Goal: Leave review/rating: Share an evaluation or opinion about a product, service, or content

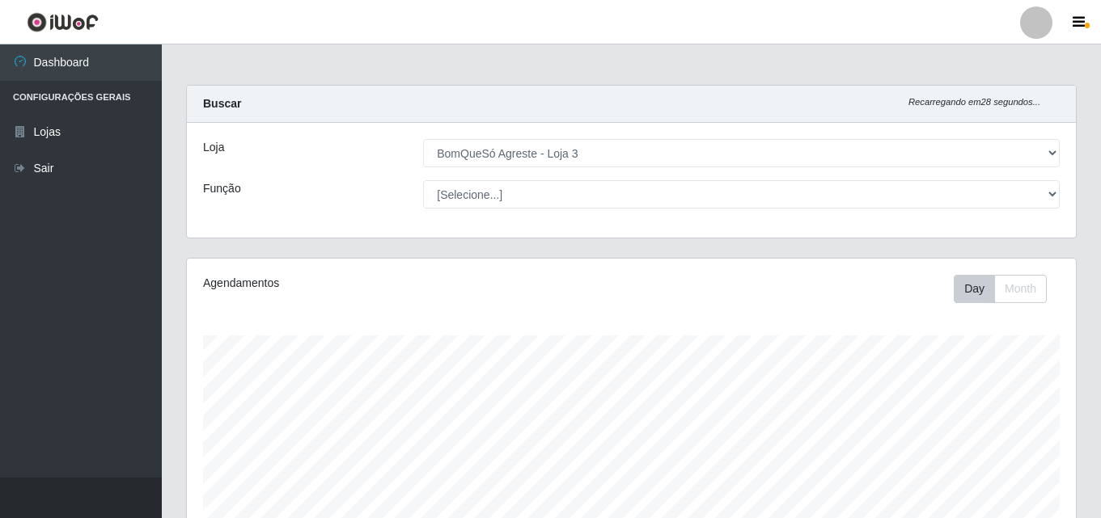
select select "215"
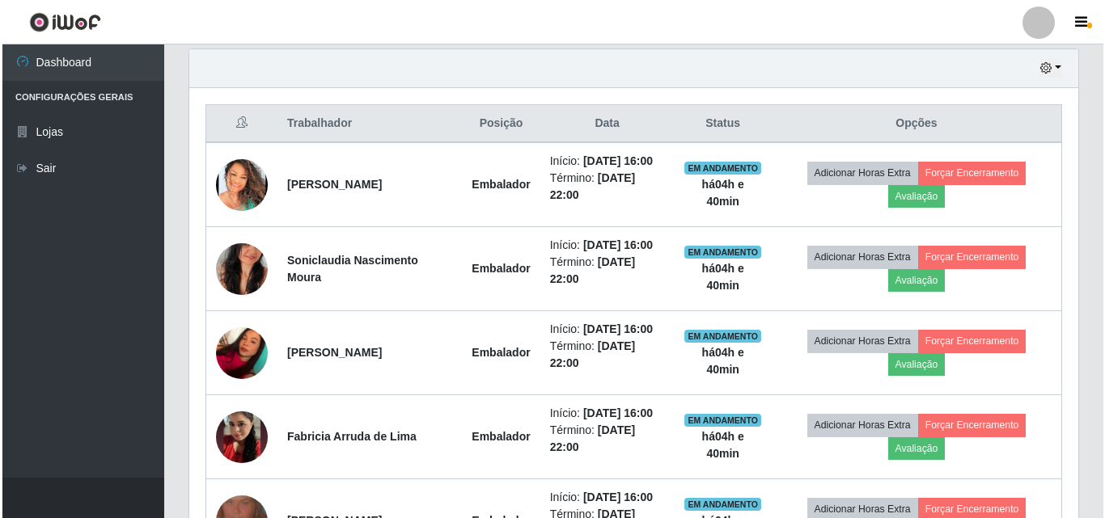
scroll to position [647, 0]
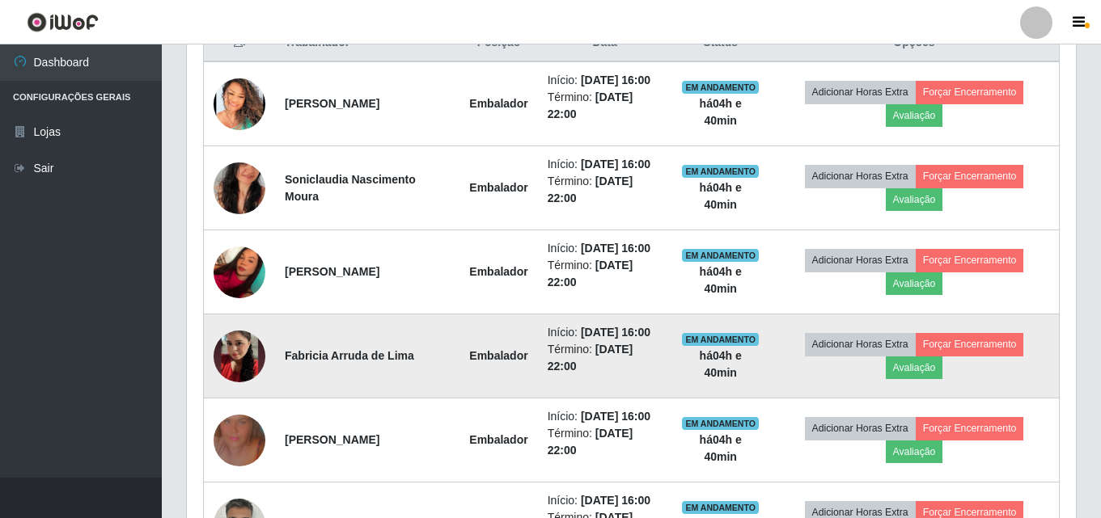
click at [234, 369] on img at bounding box center [239, 357] width 52 height 92
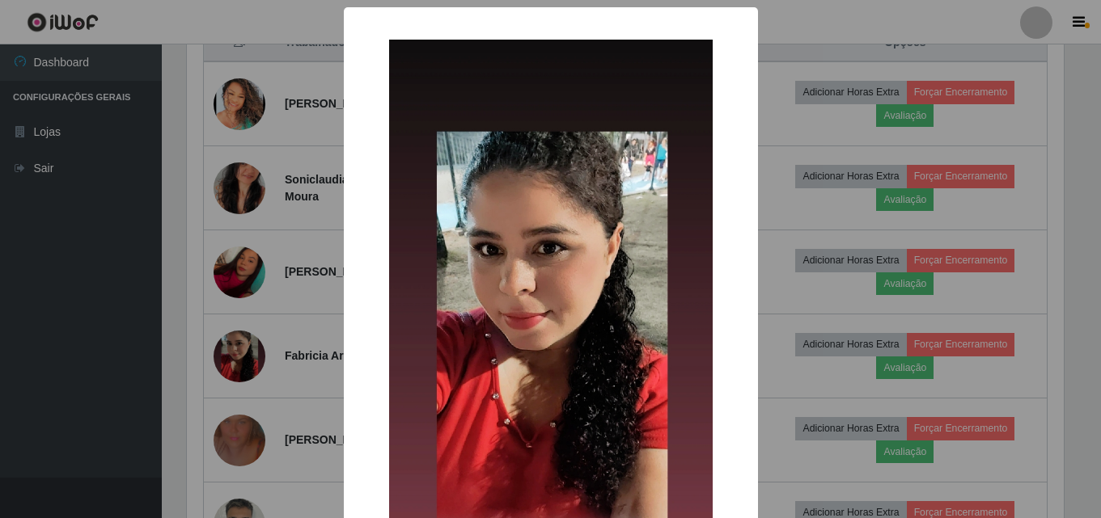
scroll to position [336, 881]
click at [311, 369] on div "× OK Cancel" at bounding box center [552, 259] width 1105 height 518
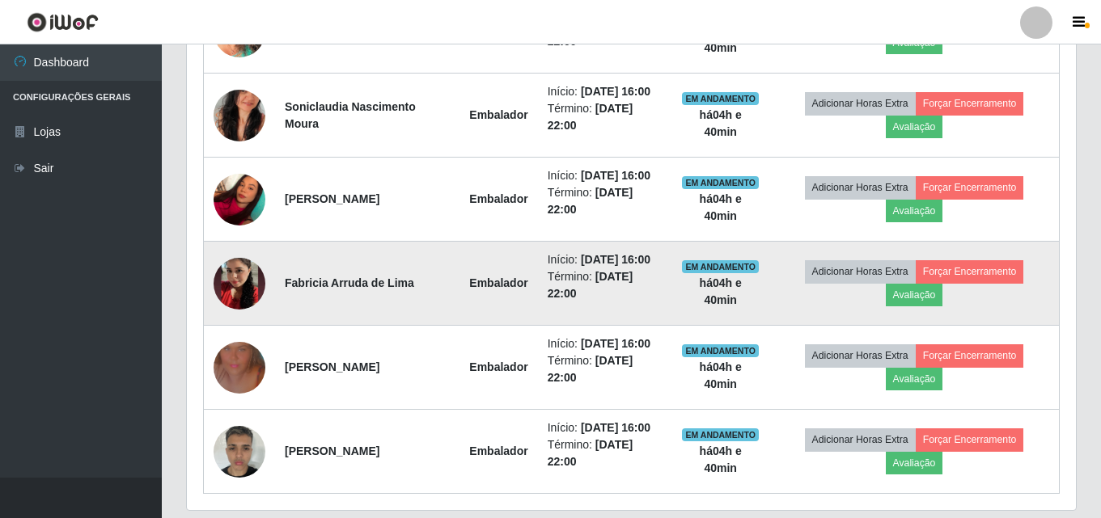
scroll to position [691, 0]
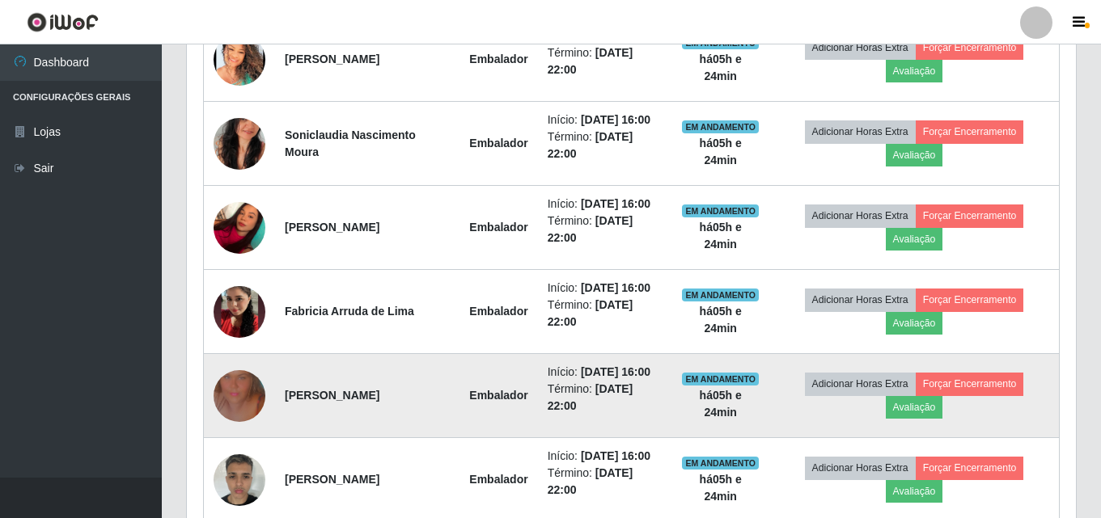
click at [240, 401] on img at bounding box center [239, 396] width 52 height 92
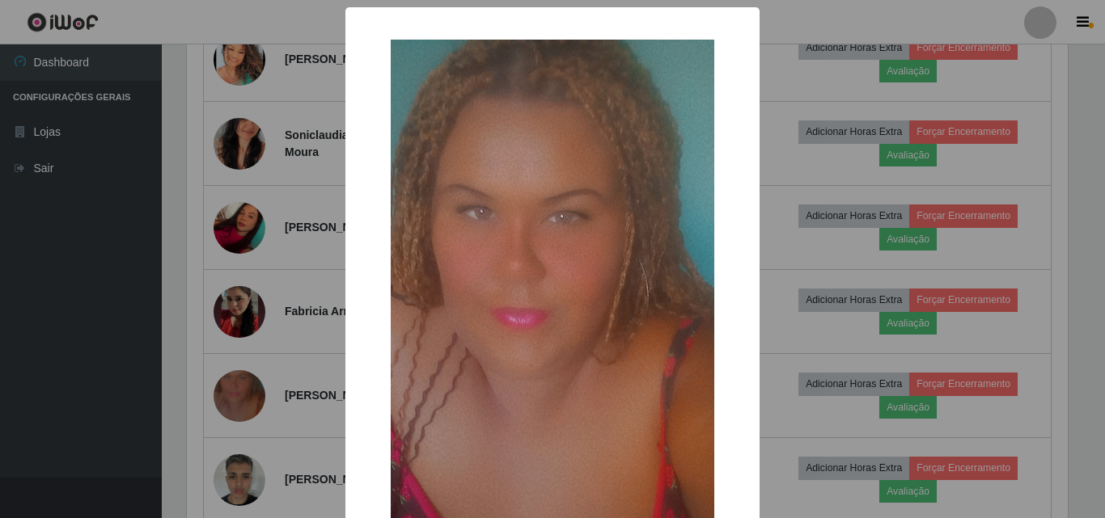
click at [300, 185] on div "× OK Cancel" at bounding box center [552, 259] width 1105 height 518
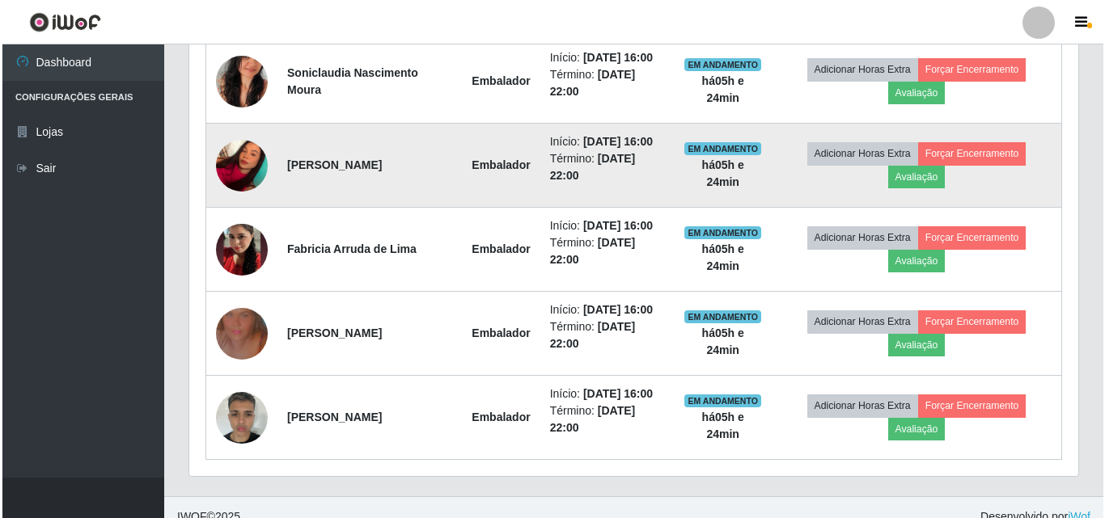
scroll to position [772, 0]
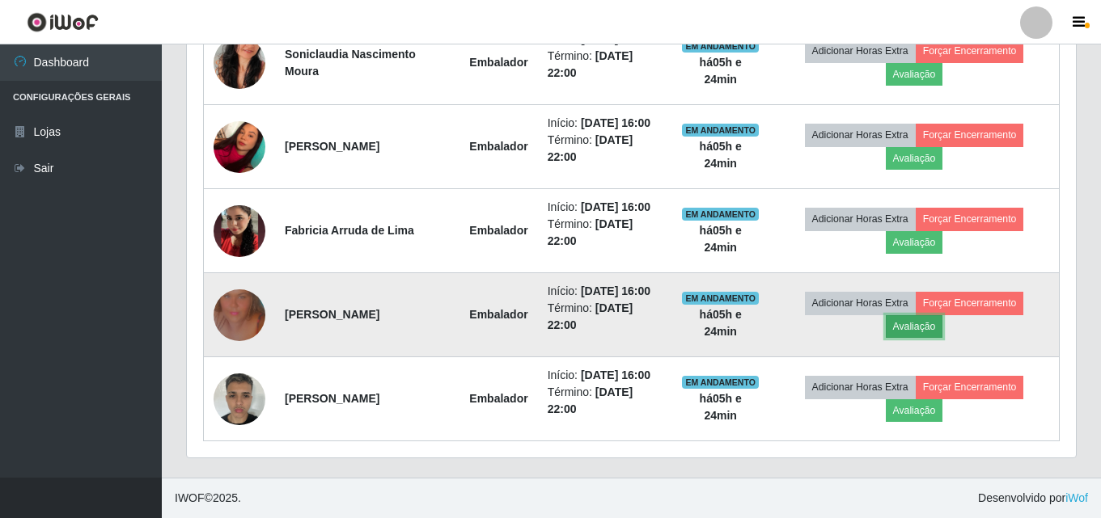
click at [906, 332] on button "Avaliação" at bounding box center [913, 326] width 57 height 23
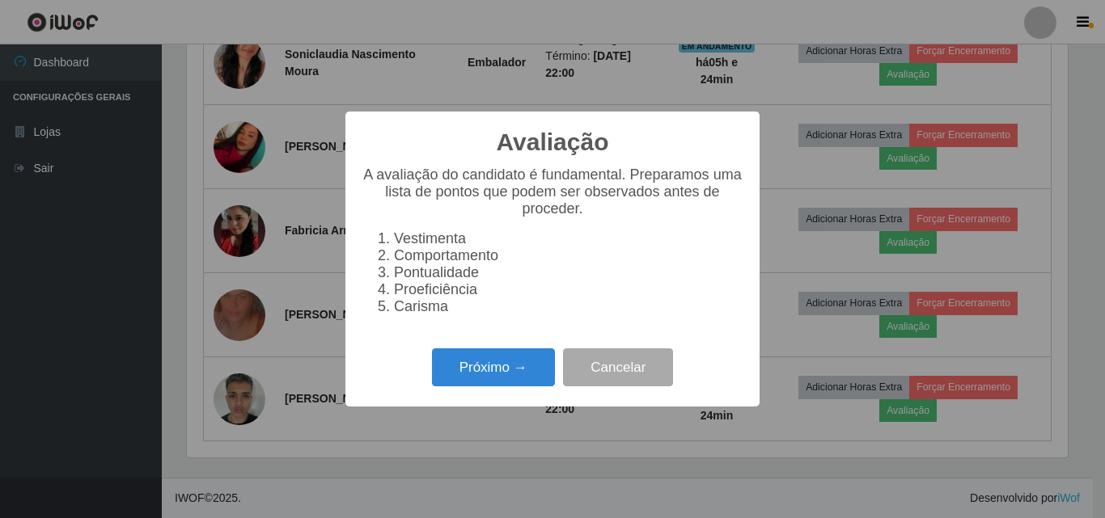
scroll to position [336, 881]
click at [524, 367] on button "Próximo →" at bounding box center [493, 368] width 123 height 38
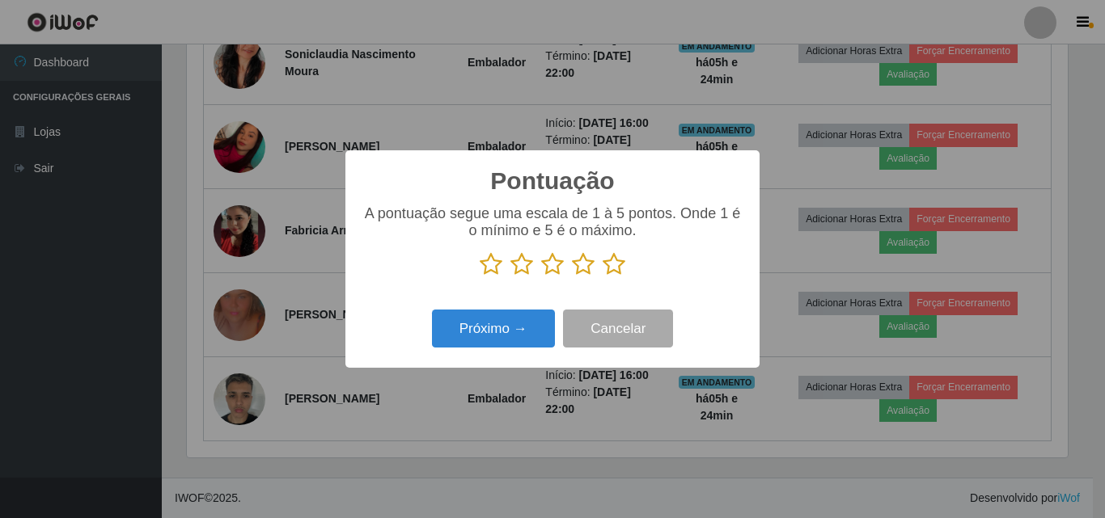
scroll to position [808284, 807739]
click at [604, 261] on icon at bounding box center [613, 264] width 23 height 24
click at [602, 277] on input "radio" at bounding box center [602, 277] width 0 height 0
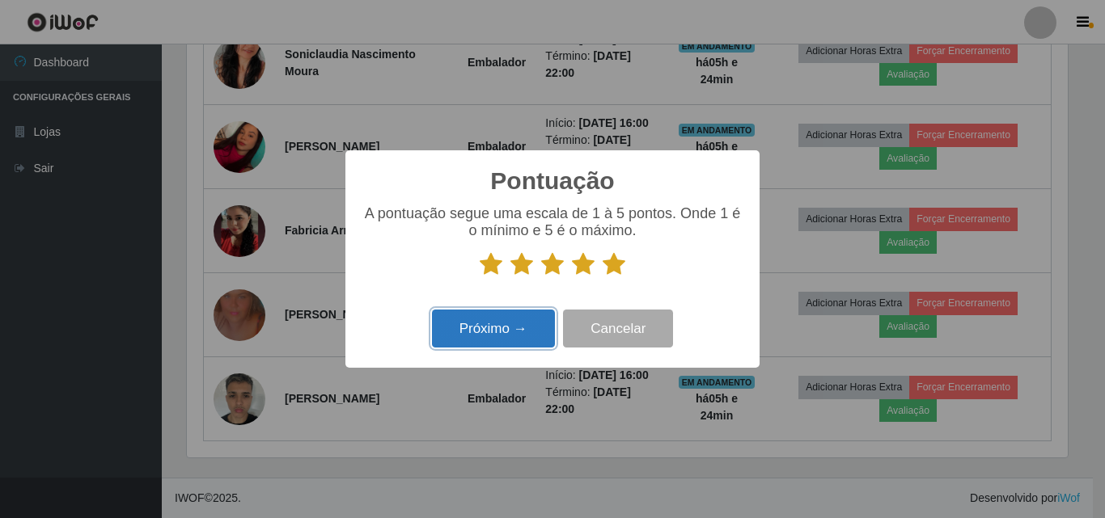
click at [513, 332] on button "Próximo →" at bounding box center [493, 329] width 123 height 38
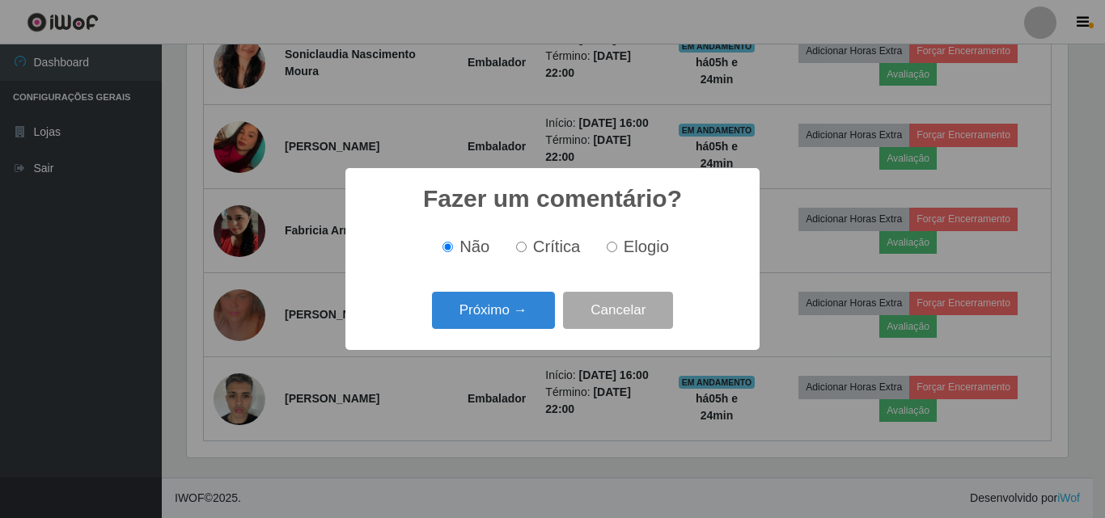
click at [610, 246] on input "Elogio" at bounding box center [611, 247] width 11 height 11
radio input "true"
click at [513, 315] on button "Próximo →" at bounding box center [493, 311] width 123 height 38
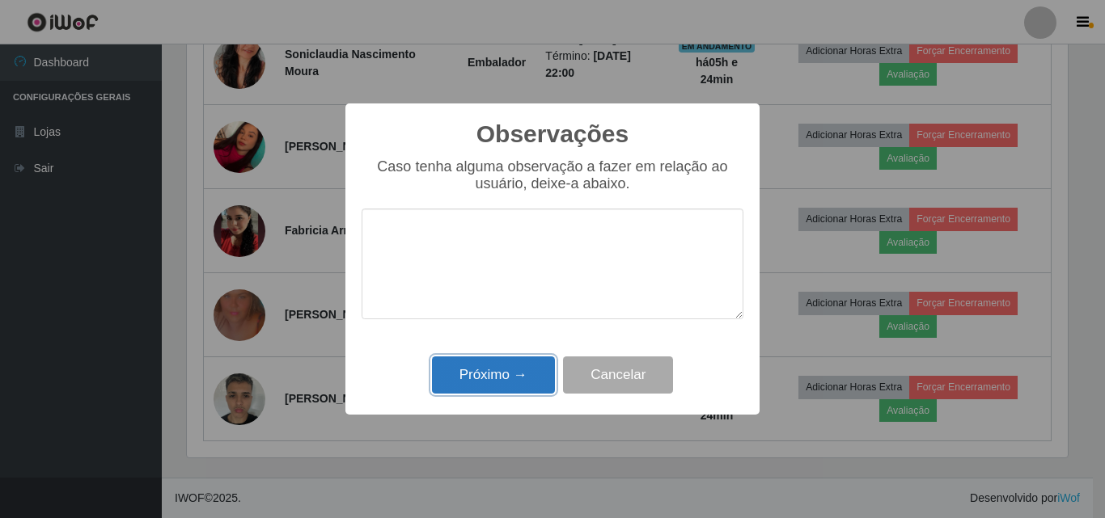
click at [508, 373] on button "Próximo →" at bounding box center [493, 376] width 123 height 38
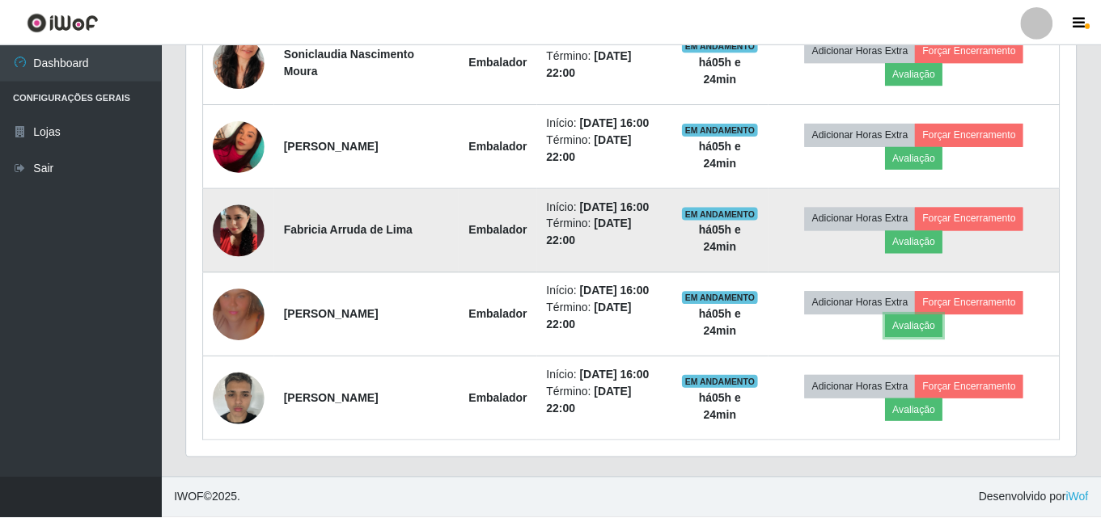
scroll to position [336, 889]
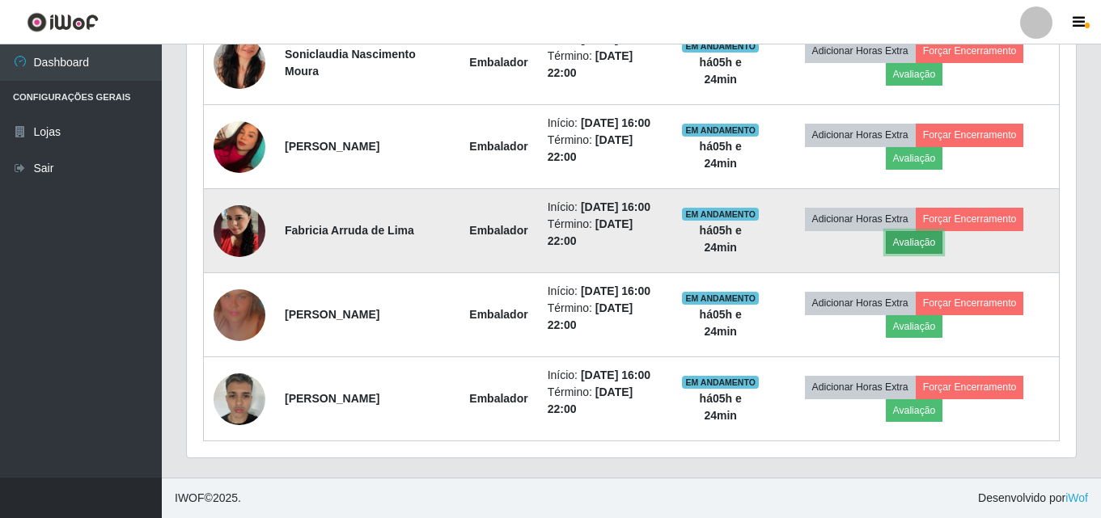
click at [915, 246] on button "Avaliação" at bounding box center [913, 242] width 57 height 23
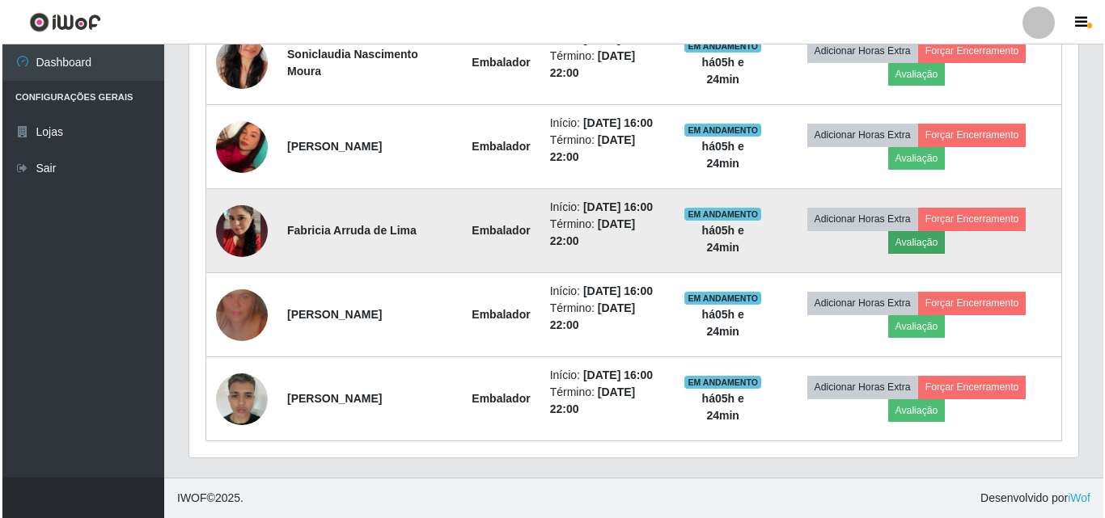
scroll to position [336, 881]
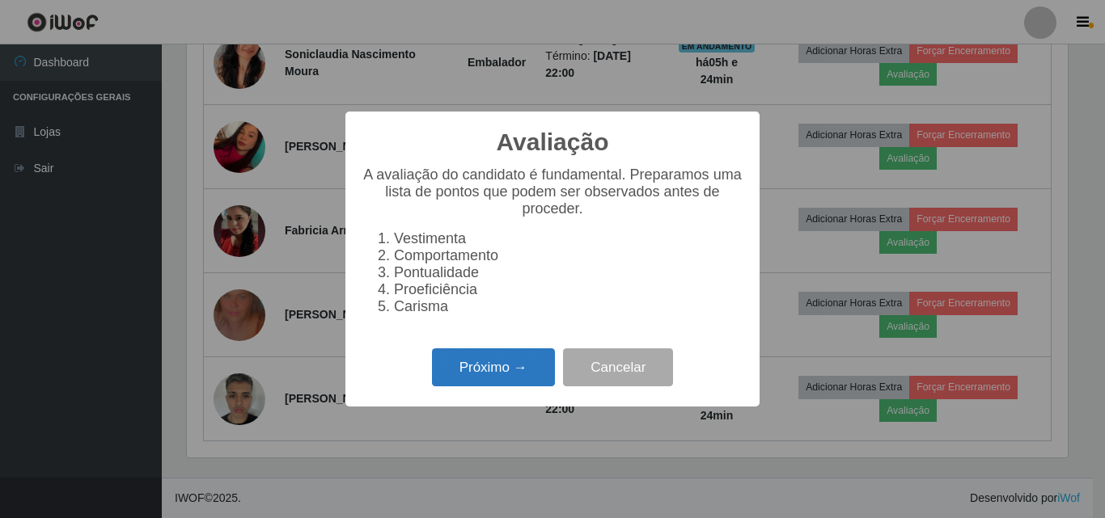
click at [485, 371] on button "Próximo →" at bounding box center [493, 368] width 123 height 38
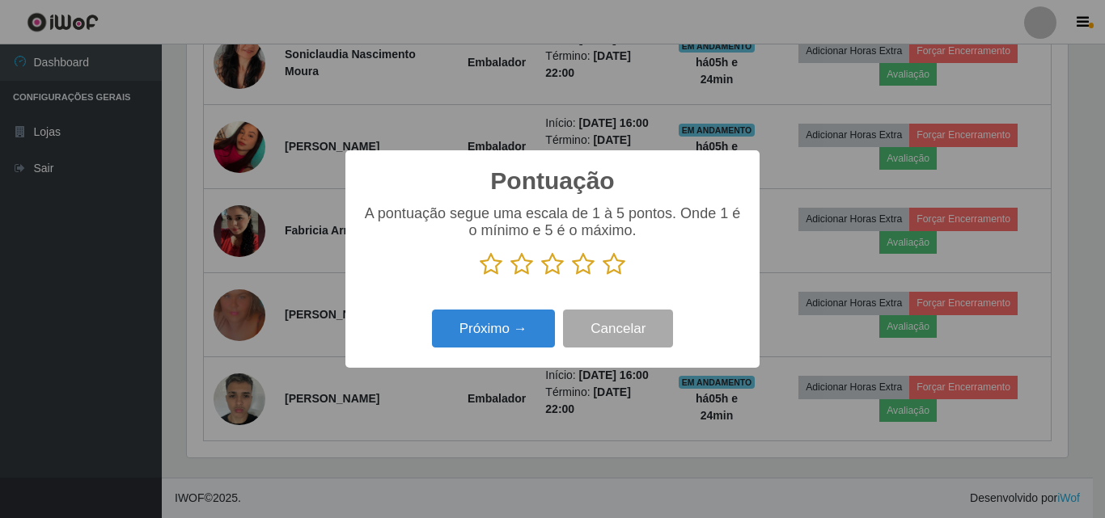
click at [615, 273] on icon at bounding box center [613, 264] width 23 height 24
click at [602, 277] on input "radio" at bounding box center [602, 277] width 0 height 0
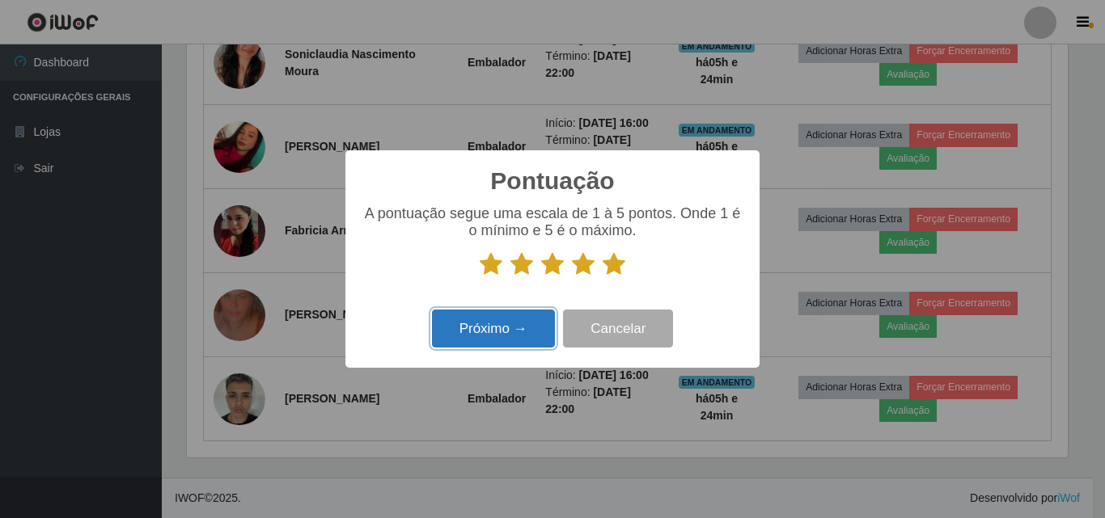
click at [513, 331] on button "Próximo →" at bounding box center [493, 329] width 123 height 38
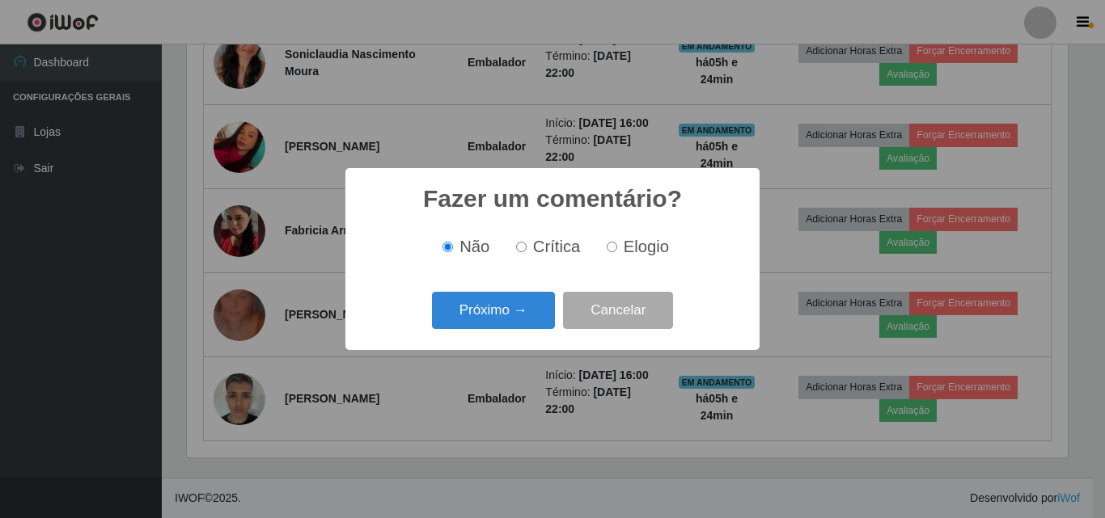
click at [610, 243] on input "Elogio" at bounding box center [611, 247] width 11 height 11
radio input "true"
click at [513, 311] on button "Próximo →" at bounding box center [493, 311] width 123 height 38
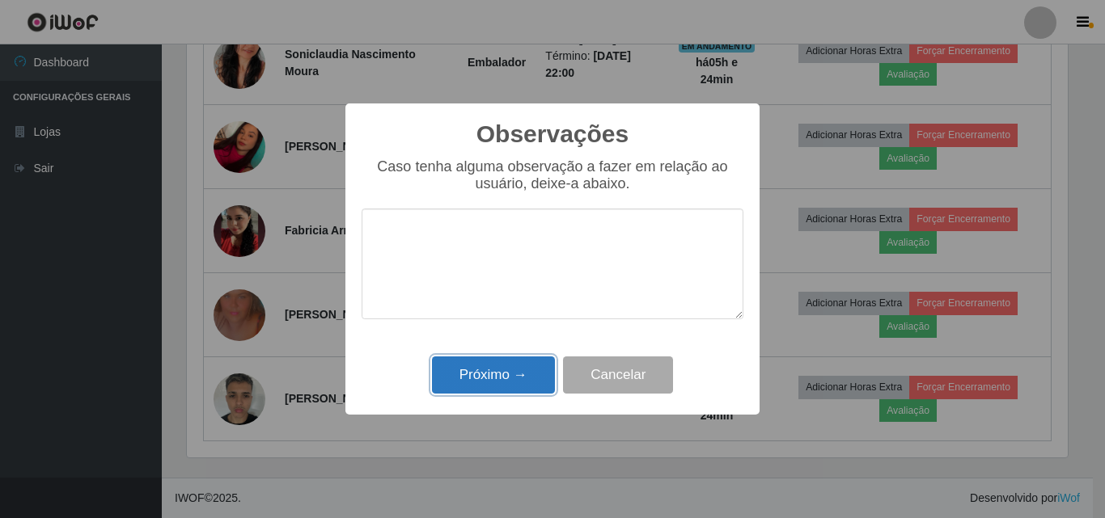
click at [496, 370] on button "Próximo →" at bounding box center [493, 376] width 123 height 38
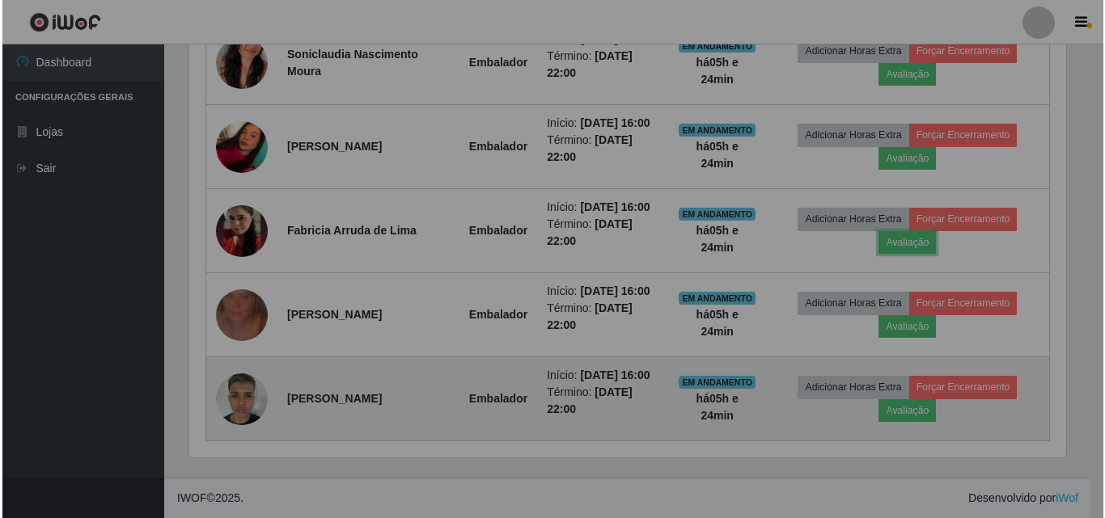
scroll to position [336, 889]
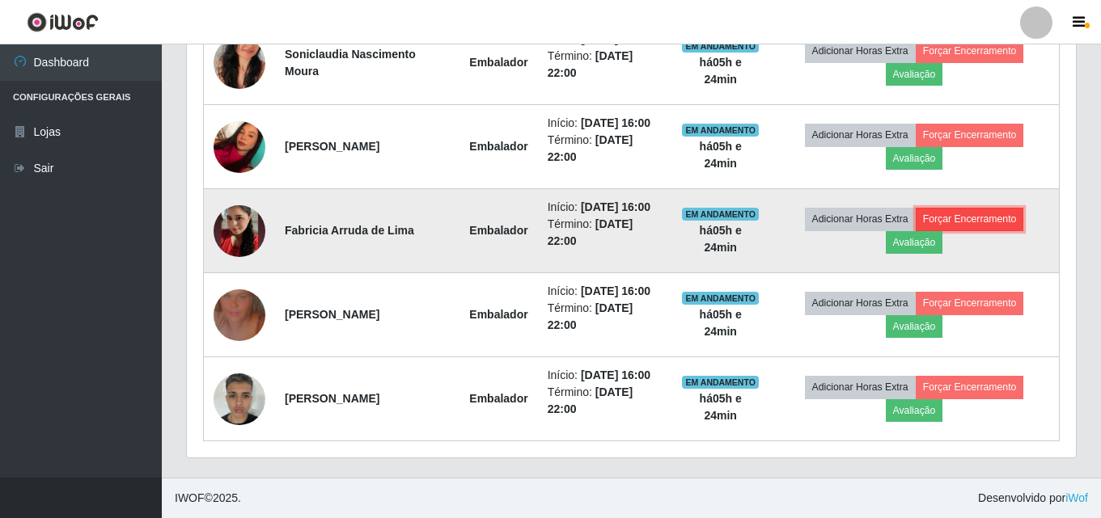
click at [984, 219] on button "Forçar Encerramento" at bounding box center [969, 219] width 108 height 23
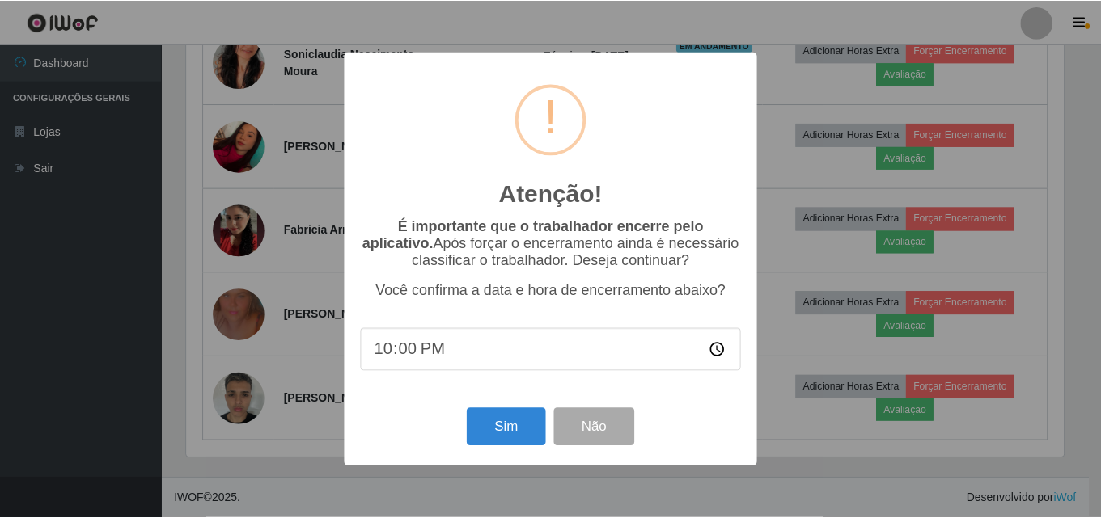
scroll to position [336, 881]
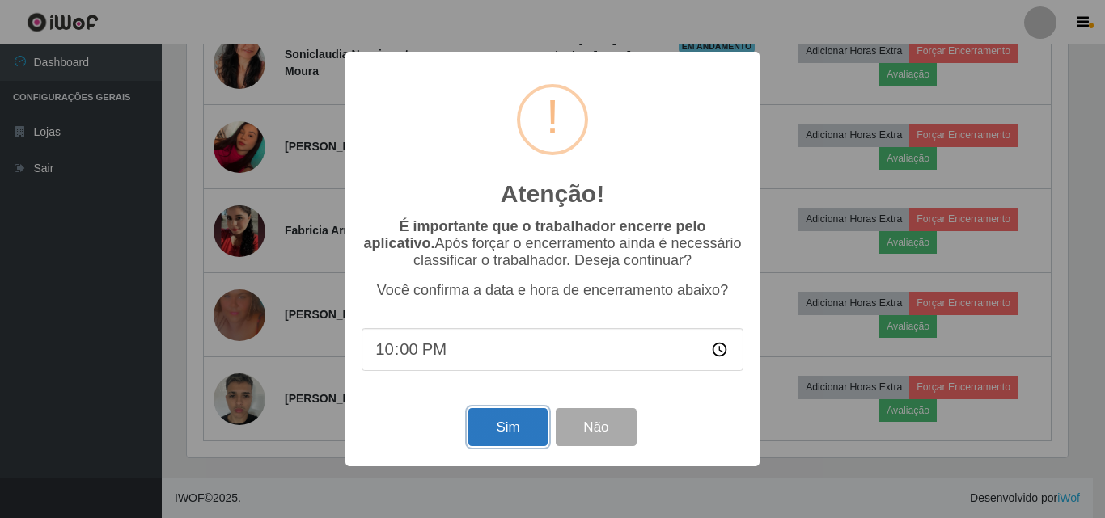
click at [530, 437] on button "Sim" at bounding box center [507, 427] width 78 height 38
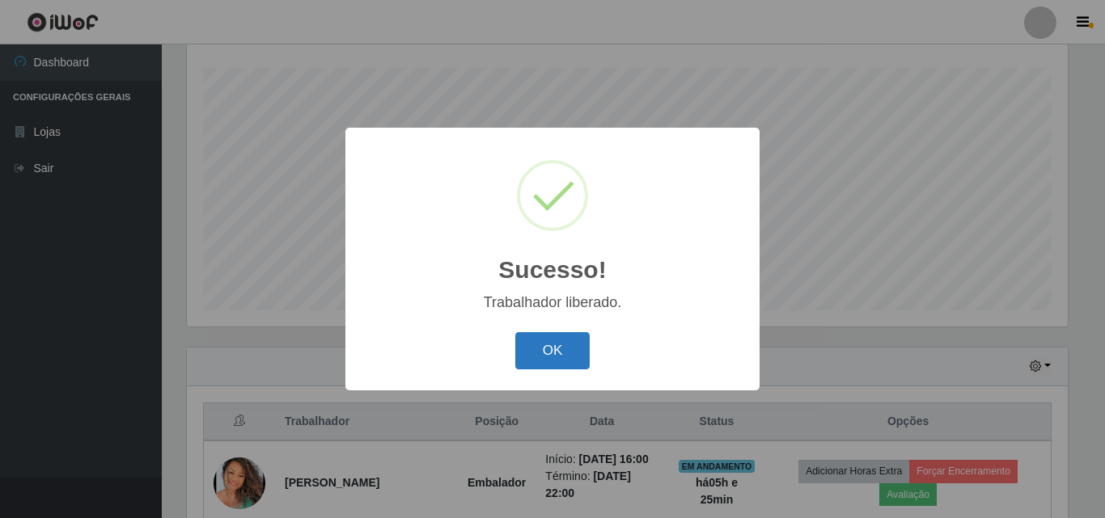
click at [577, 349] on button "OK" at bounding box center [552, 351] width 75 height 38
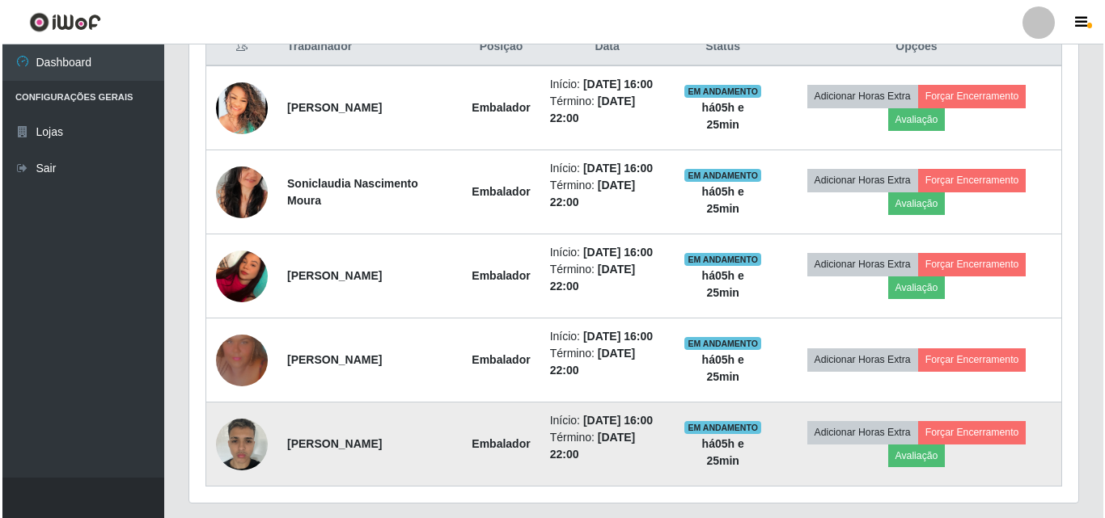
scroll to position [672, 0]
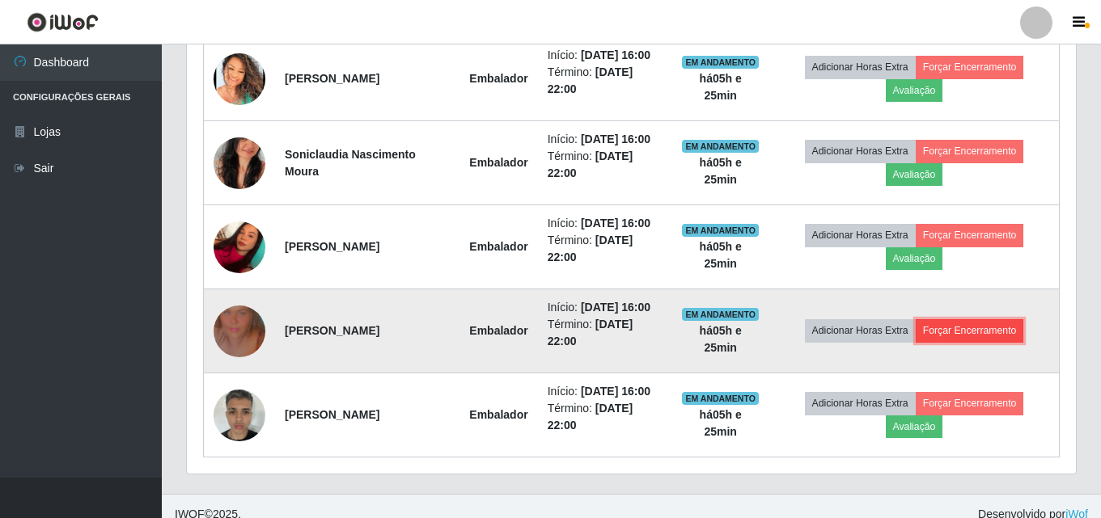
click at [970, 338] on button "Forçar Encerramento" at bounding box center [969, 330] width 108 height 23
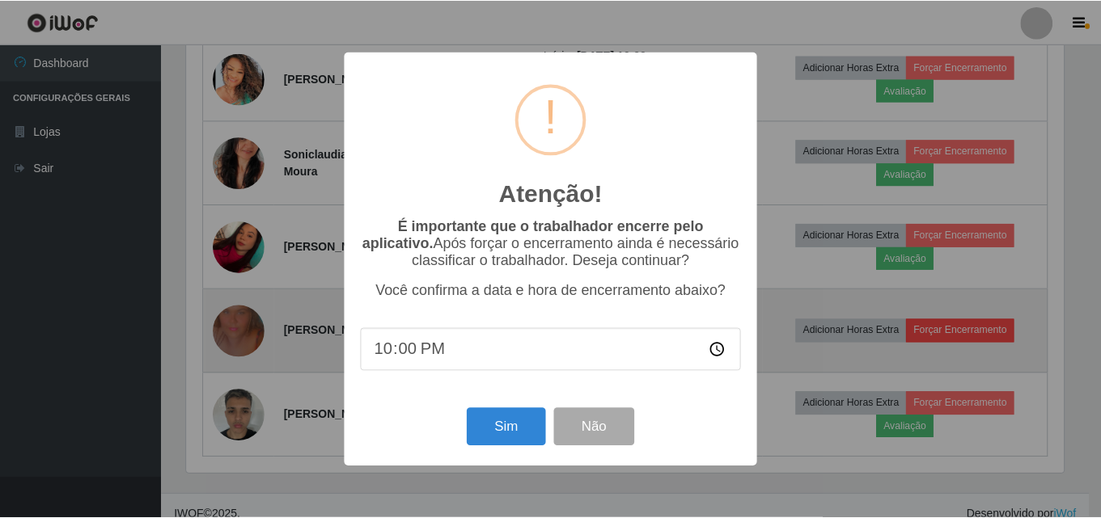
scroll to position [336, 881]
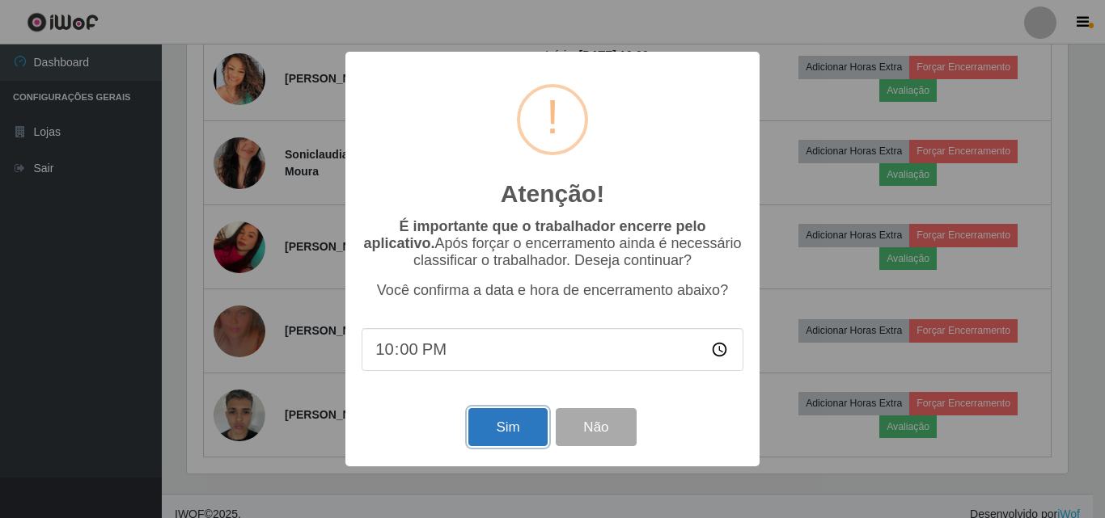
click at [501, 434] on button "Sim" at bounding box center [507, 427] width 78 height 38
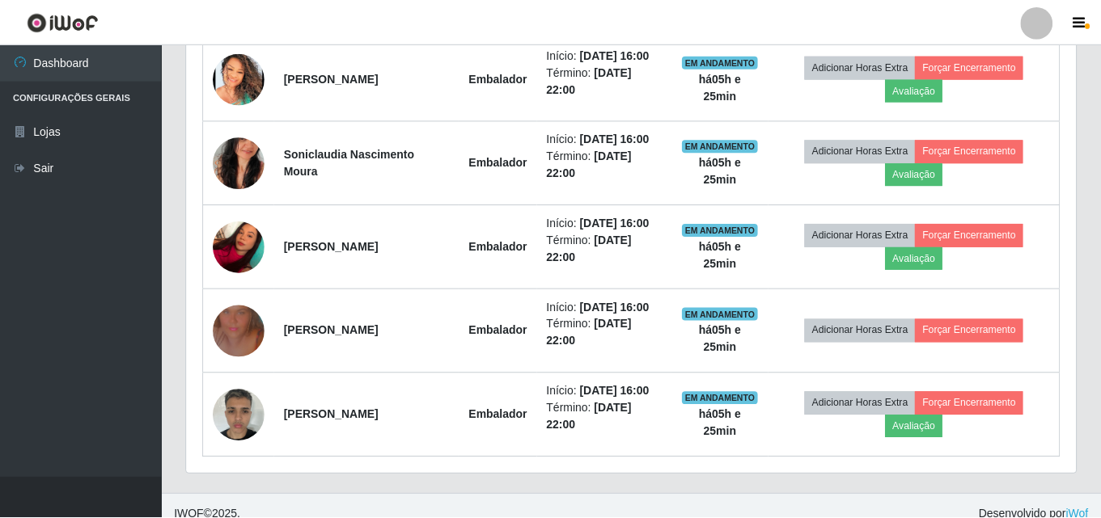
scroll to position [0, 0]
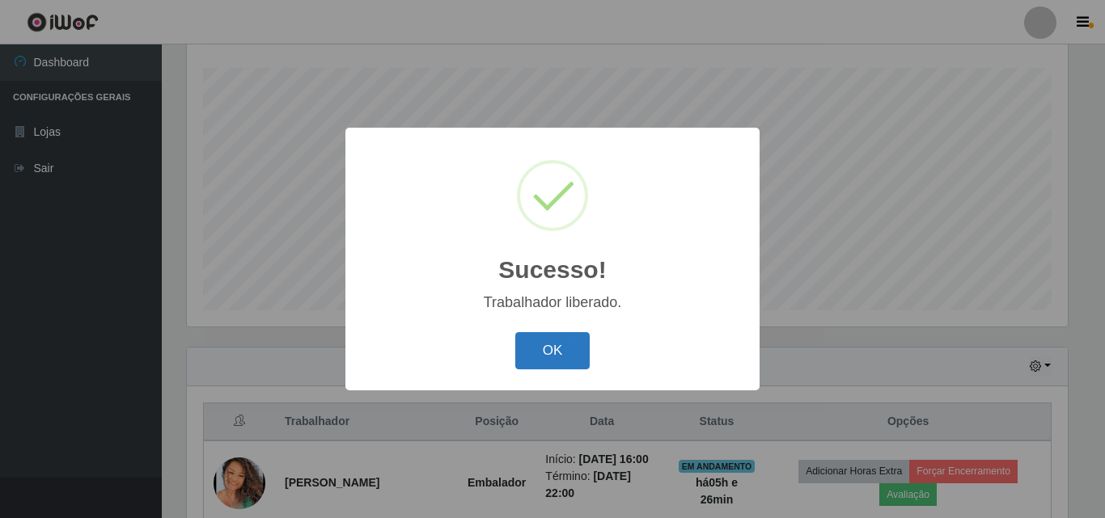
click at [540, 355] on button "OK" at bounding box center [552, 351] width 75 height 38
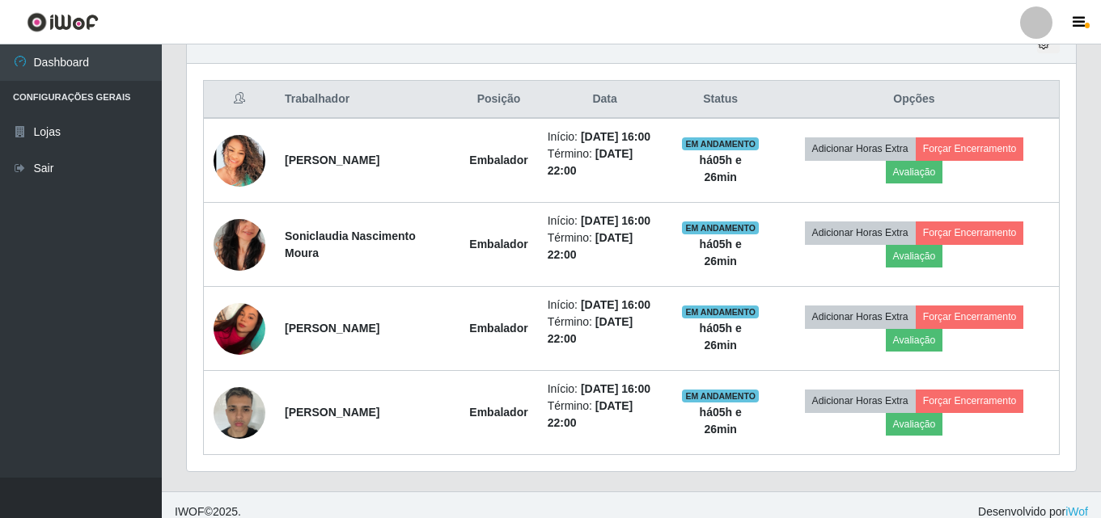
scroll to position [591, 0]
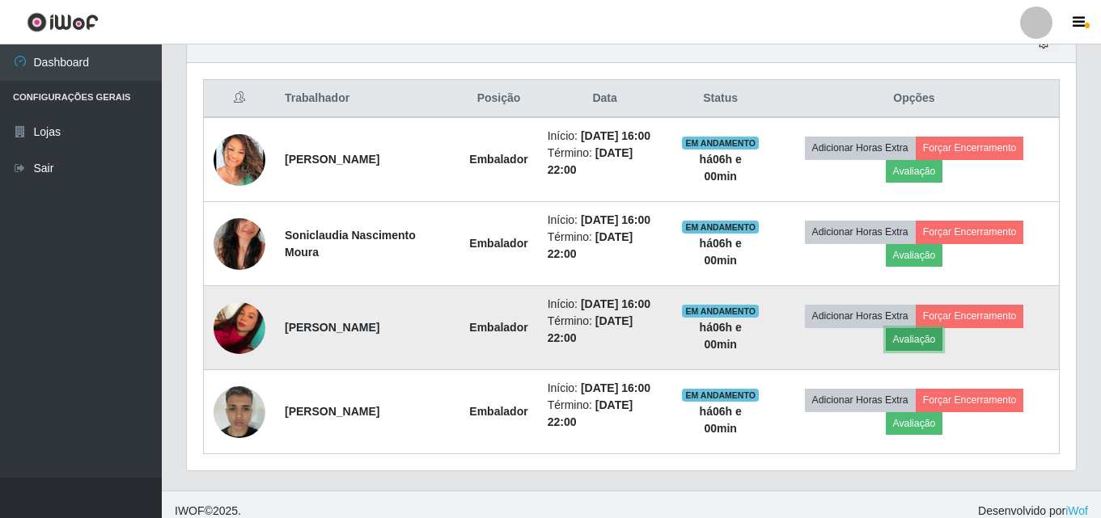
click at [924, 340] on button "Avaliação" at bounding box center [913, 339] width 57 height 23
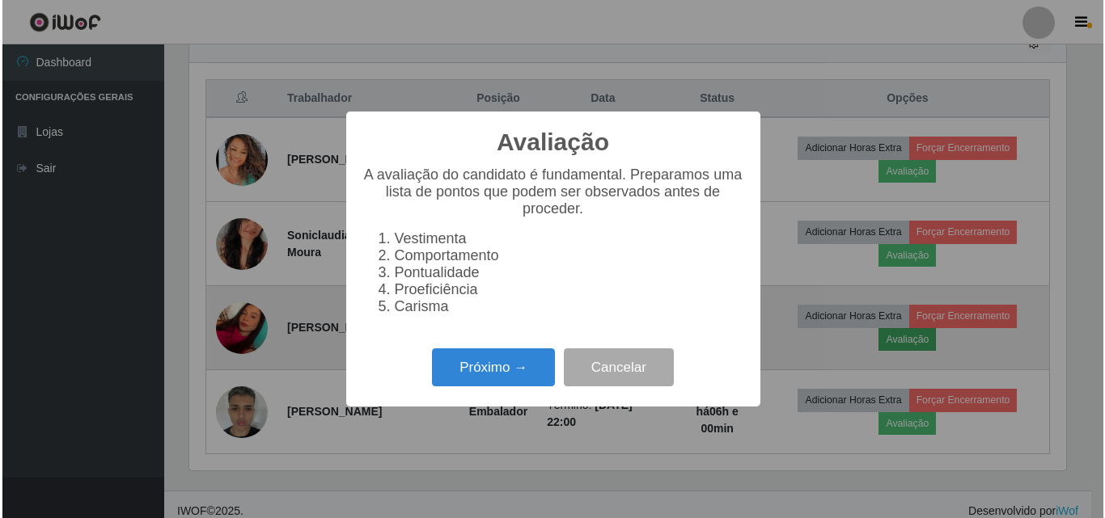
scroll to position [336, 881]
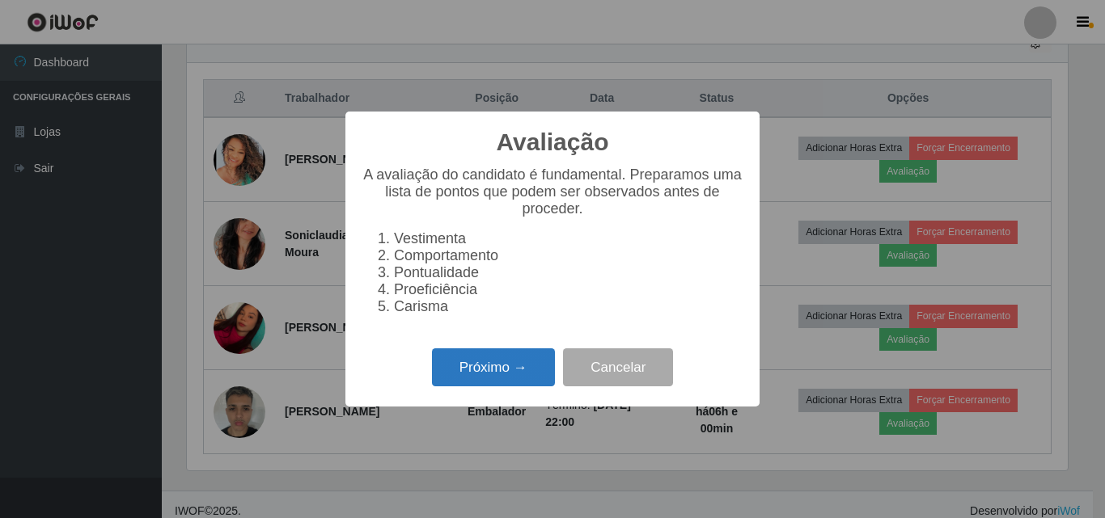
click at [499, 381] on button "Próximo →" at bounding box center [493, 368] width 123 height 38
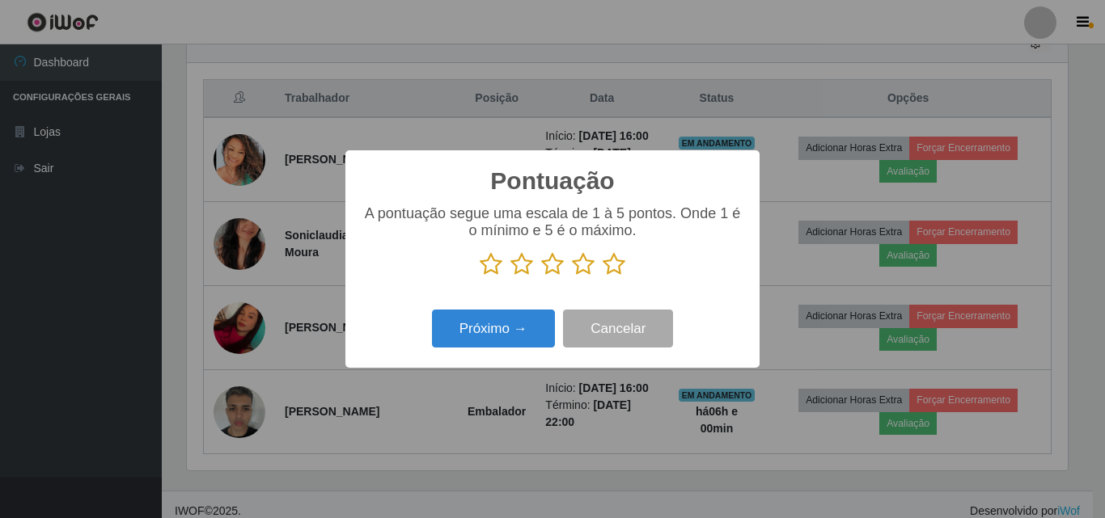
drag, startPoint x: 619, startPoint y: 263, endPoint x: 600, endPoint y: 272, distance: 20.6
click at [618, 263] on icon at bounding box center [613, 264] width 23 height 24
click at [602, 277] on input "radio" at bounding box center [602, 277] width 0 height 0
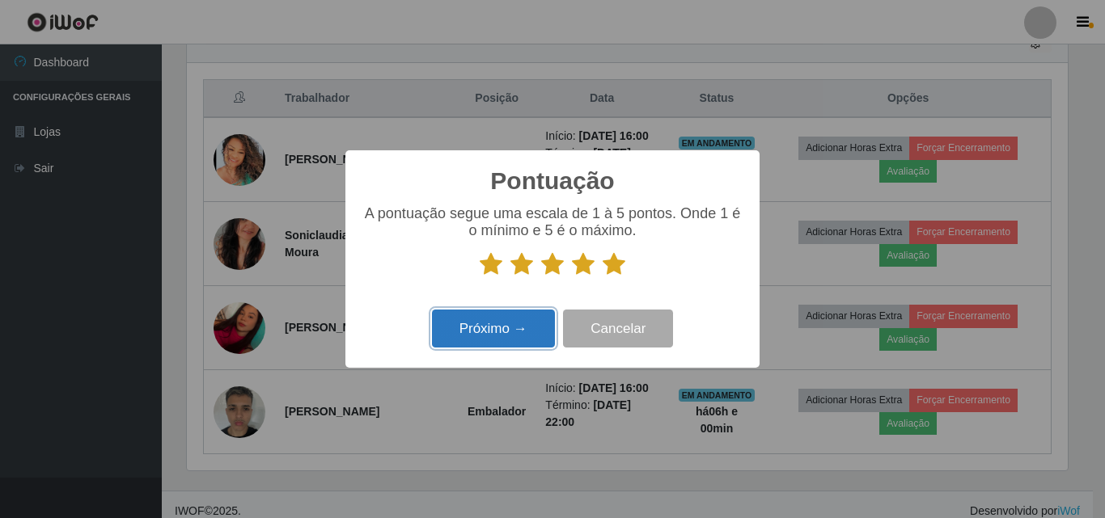
click at [467, 327] on button "Próximo →" at bounding box center [493, 329] width 123 height 38
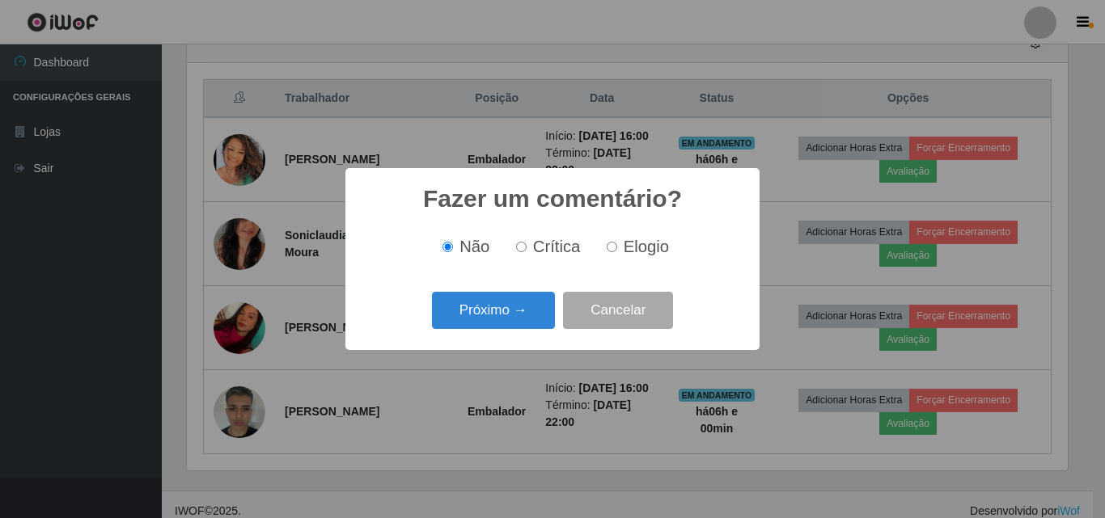
click at [639, 246] on span "Elogio" at bounding box center [645, 247] width 45 height 18
click at [617, 246] on input "Elogio" at bounding box center [611, 247] width 11 height 11
radio input "true"
click at [504, 310] on button "Próximo →" at bounding box center [493, 311] width 123 height 38
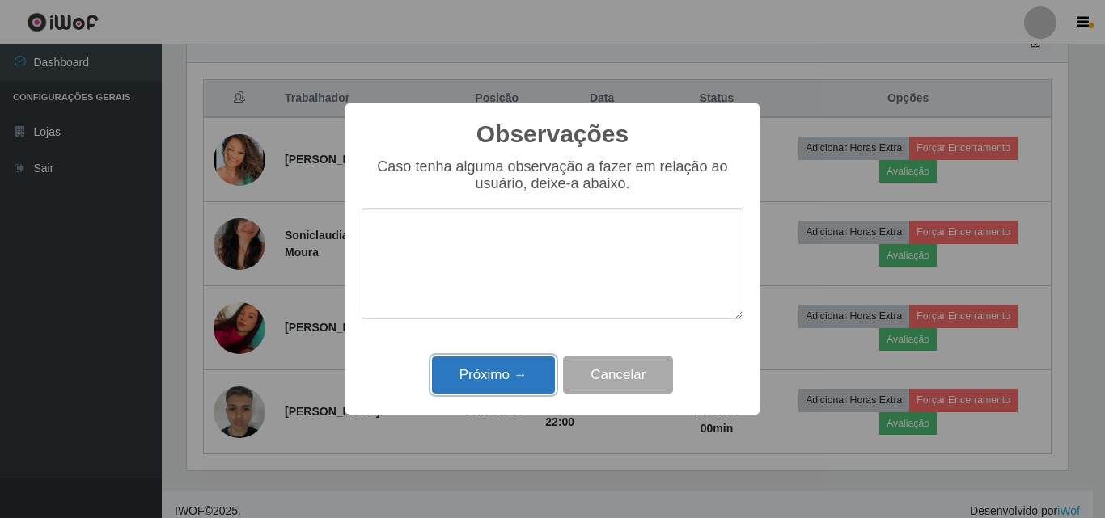
click at [501, 367] on button "Próximo →" at bounding box center [493, 376] width 123 height 38
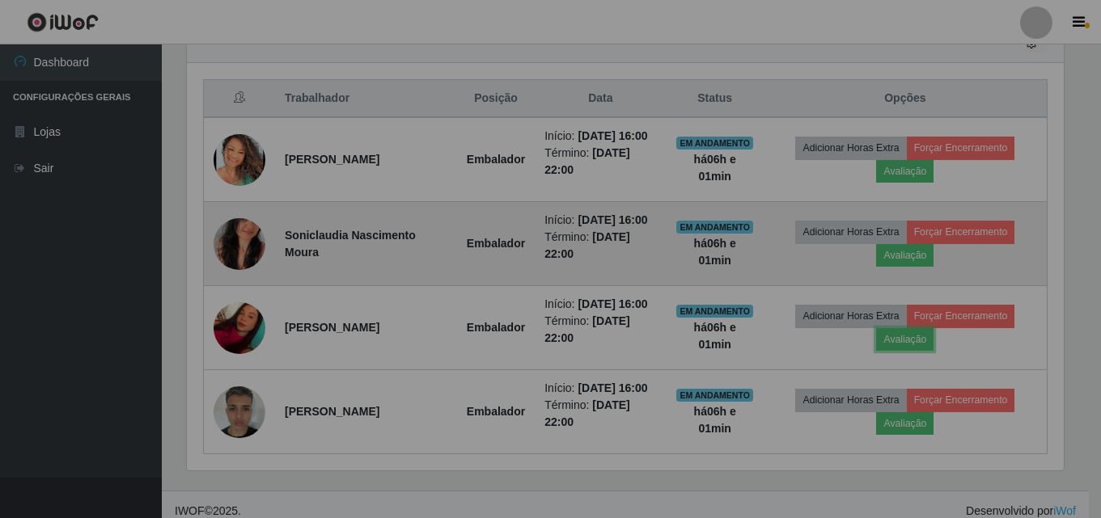
scroll to position [336, 889]
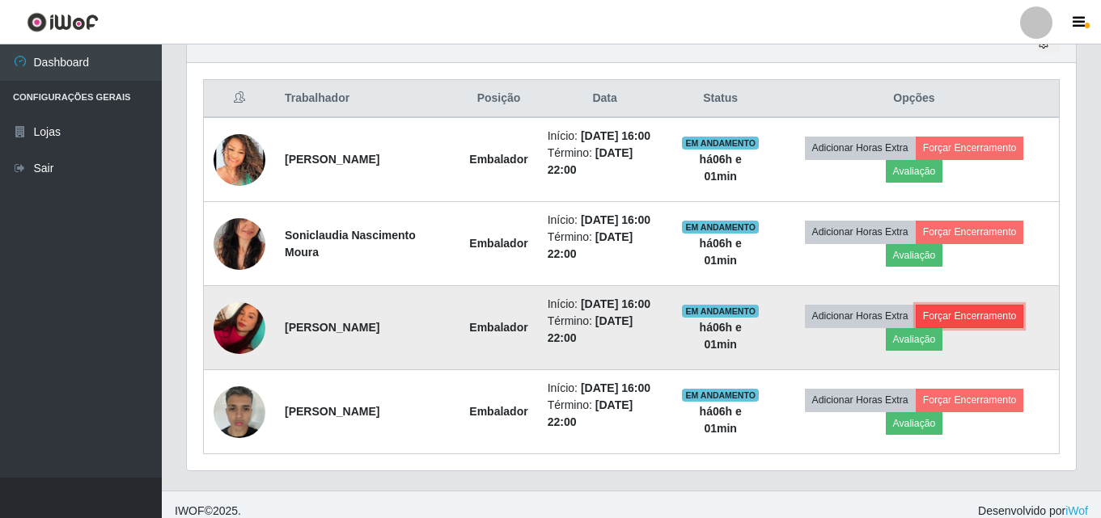
click at [940, 317] on button "Forçar Encerramento" at bounding box center [969, 316] width 108 height 23
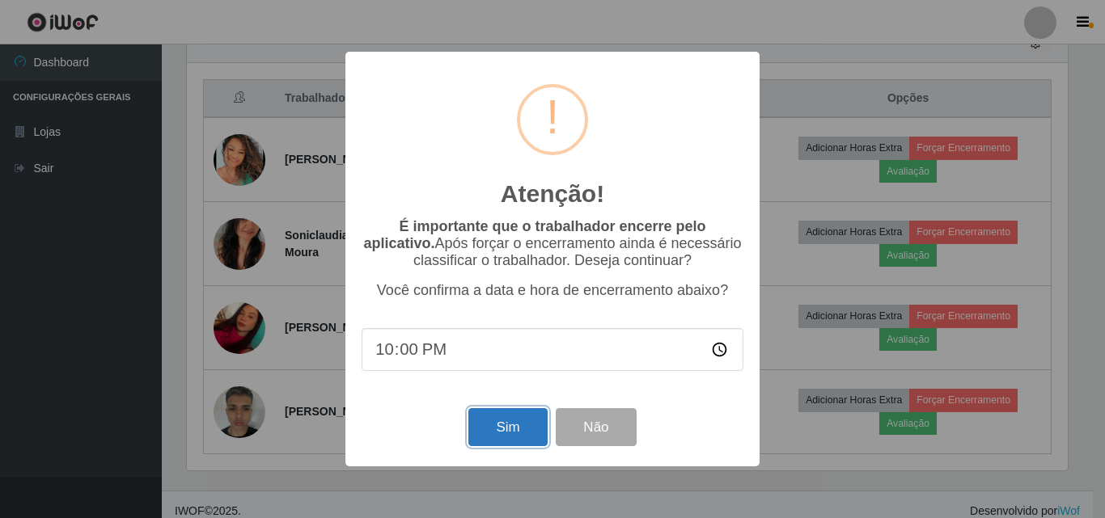
click at [523, 433] on button "Sim" at bounding box center [507, 427] width 78 height 38
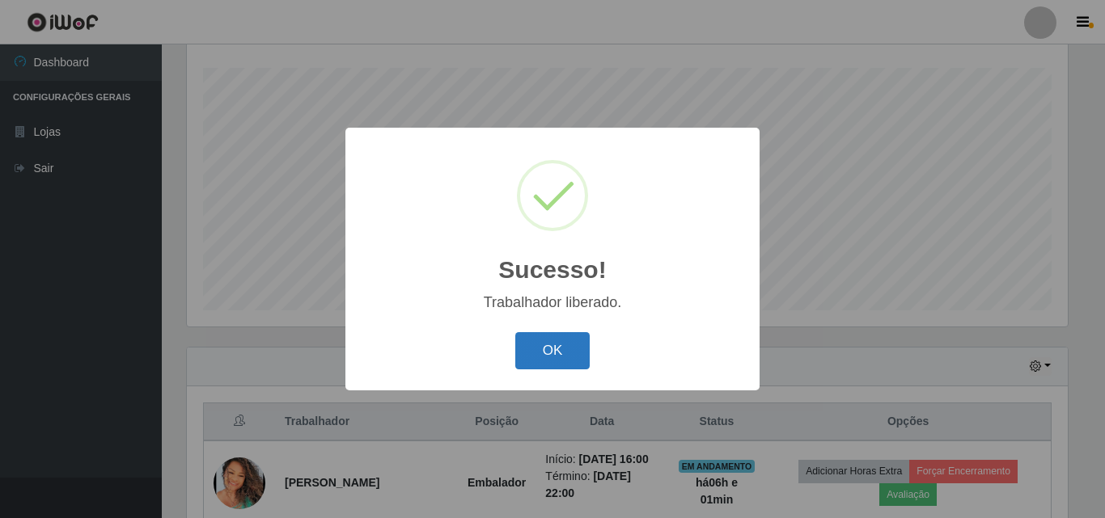
click at [567, 349] on button "OK" at bounding box center [552, 351] width 75 height 38
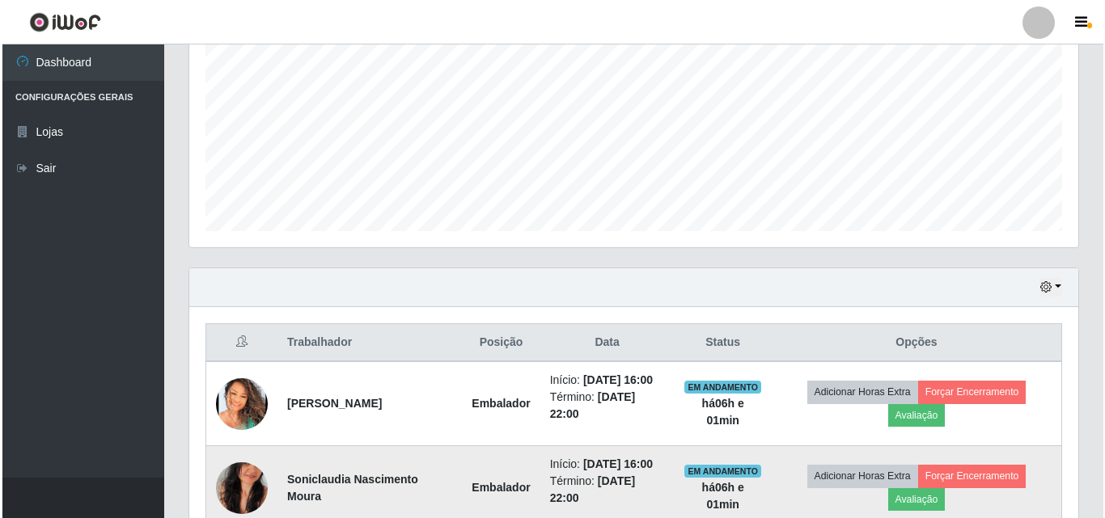
scroll to position [520, 0]
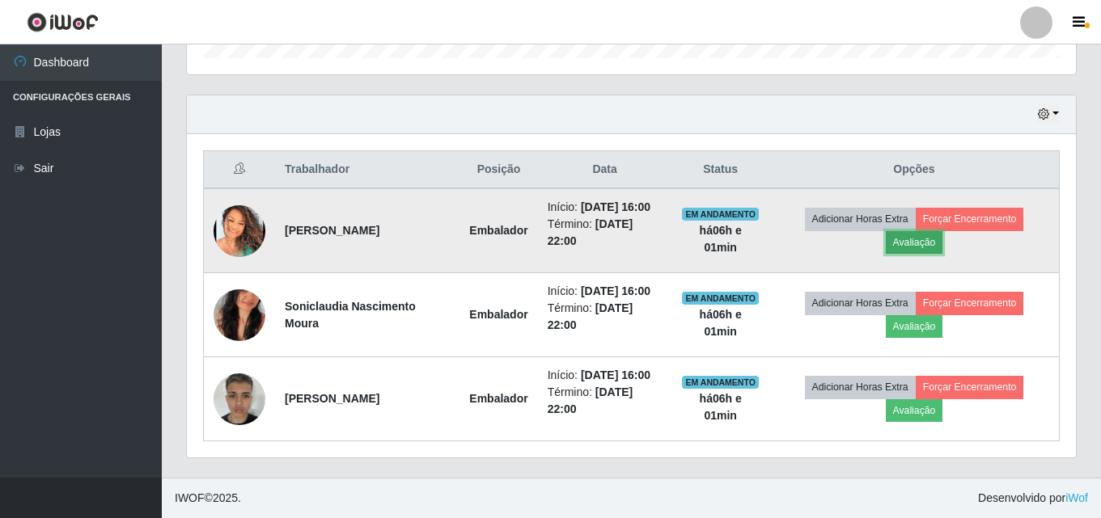
click at [904, 244] on button "Avaliação" at bounding box center [913, 242] width 57 height 23
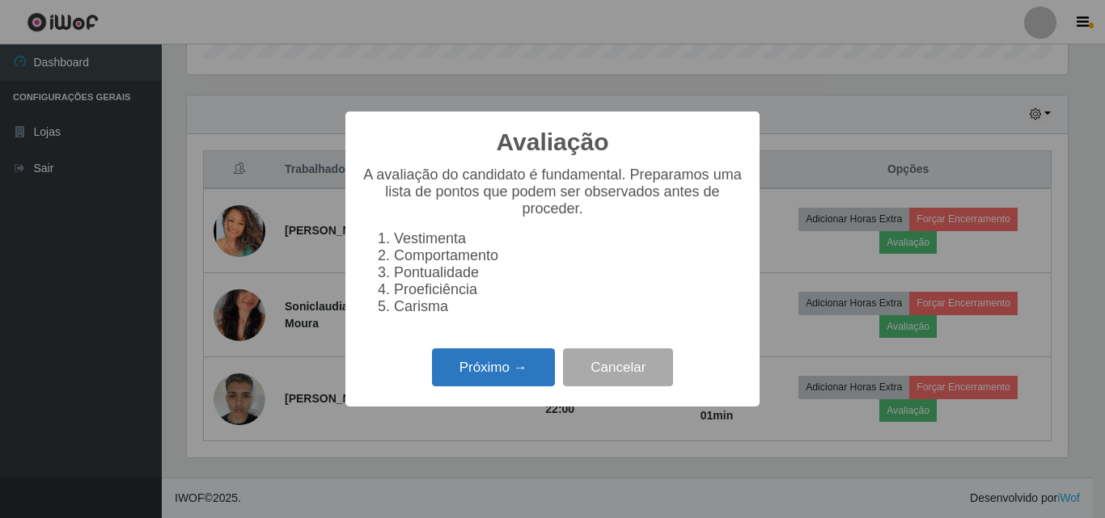
click at [535, 380] on button "Próximo →" at bounding box center [493, 368] width 123 height 38
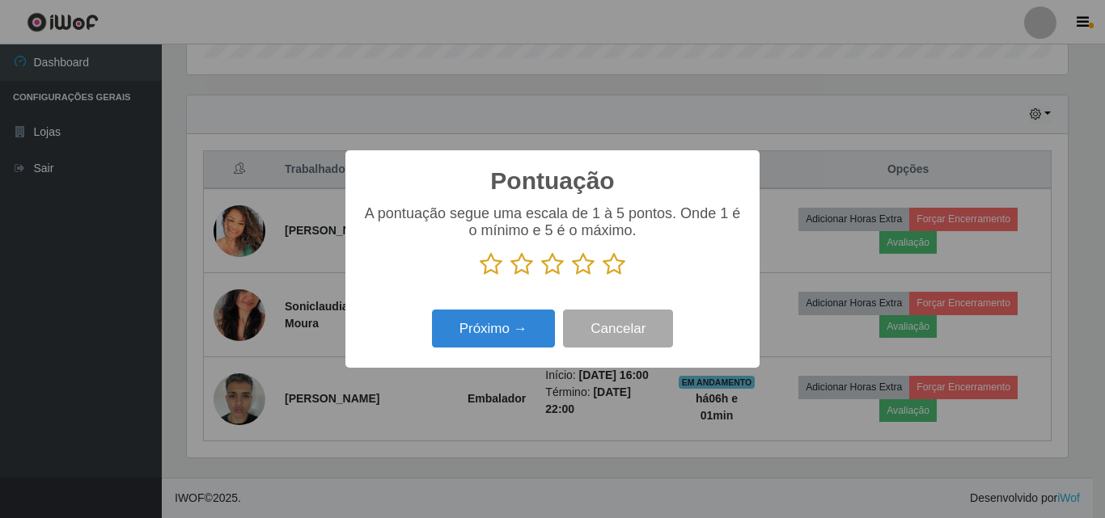
scroll to position [808284, 807739]
click at [624, 263] on icon at bounding box center [613, 264] width 23 height 24
click at [602, 277] on input "radio" at bounding box center [602, 277] width 0 height 0
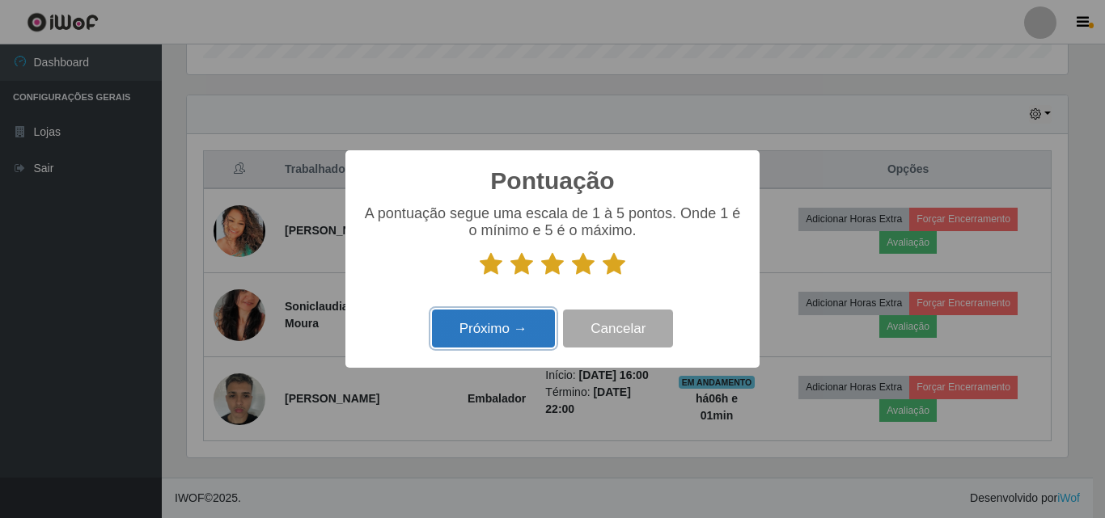
click at [518, 333] on button "Próximo →" at bounding box center [493, 329] width 123 height 38
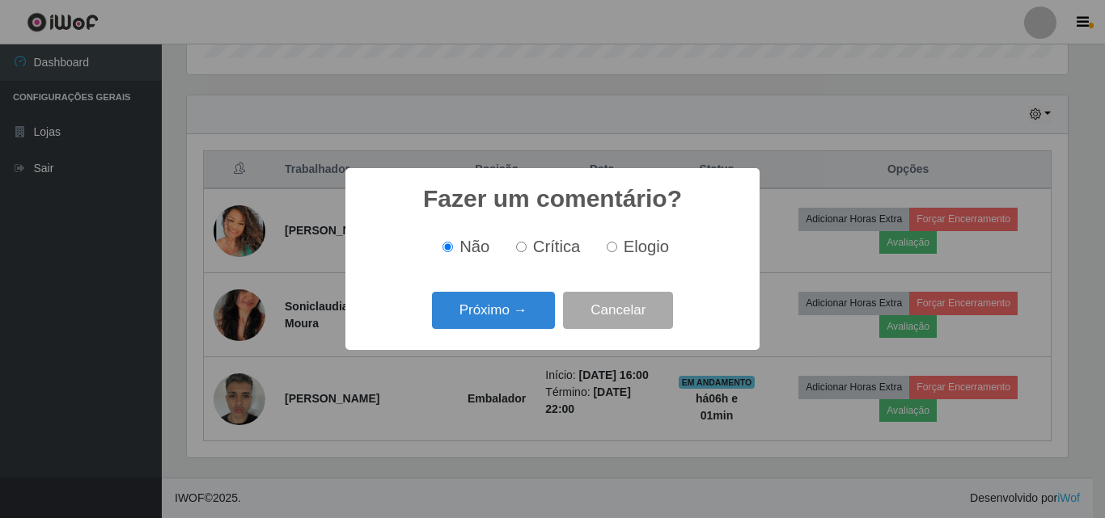
click at [623, 251] on span "Elogio" at bounding box center [645, 247] width 45 height 18
click at [617, 251] on input "Elogio" at bounding box center [611, 247] width 11 height 11
radio input "true"
click at [530, 306] on button "Próximo →" at bounding box center [493, 311] width 123 height 38
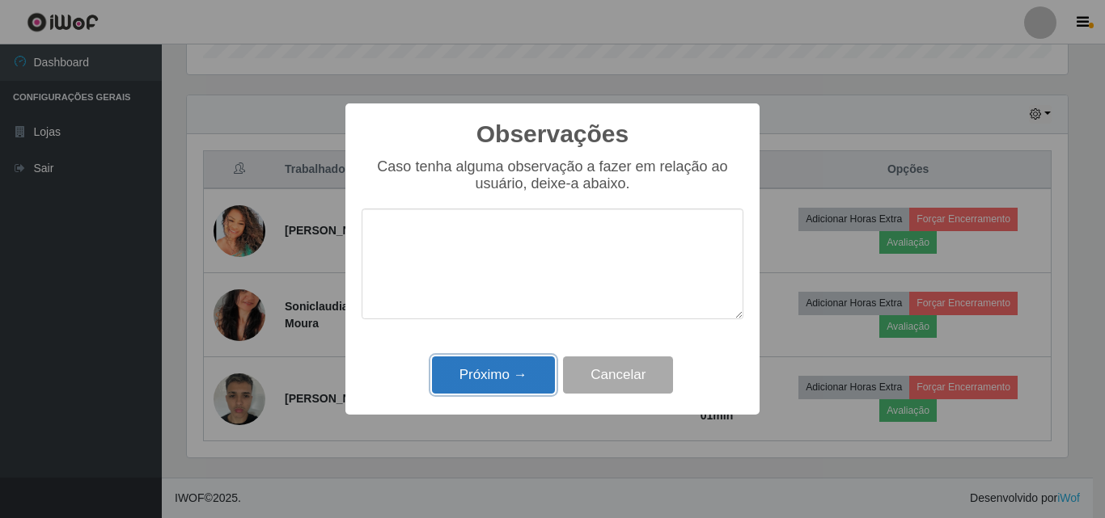
click at [504, 378] on button "Próximo →" at bounding box center [493, 376] width 123 height 38
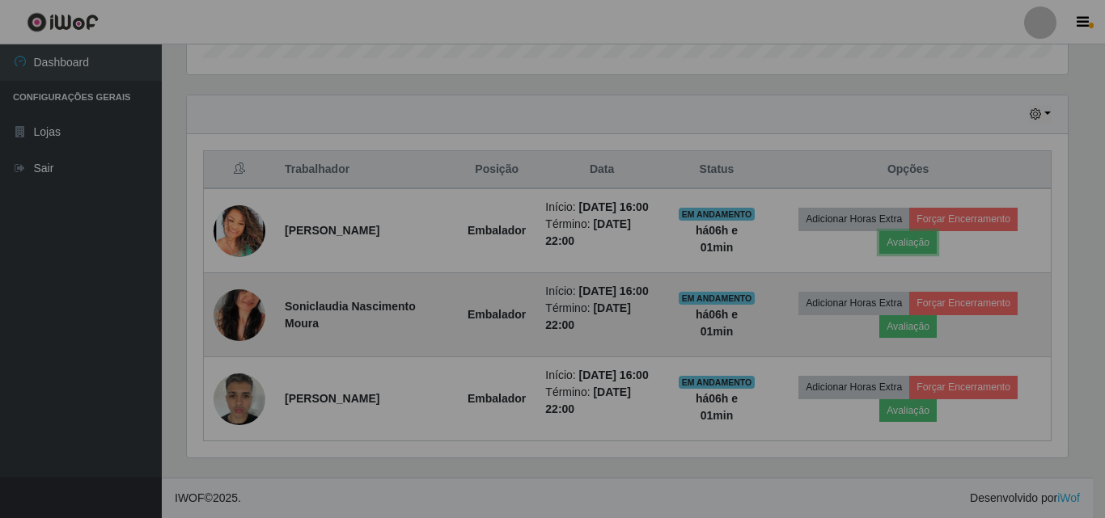
scroll to position [336, 889]
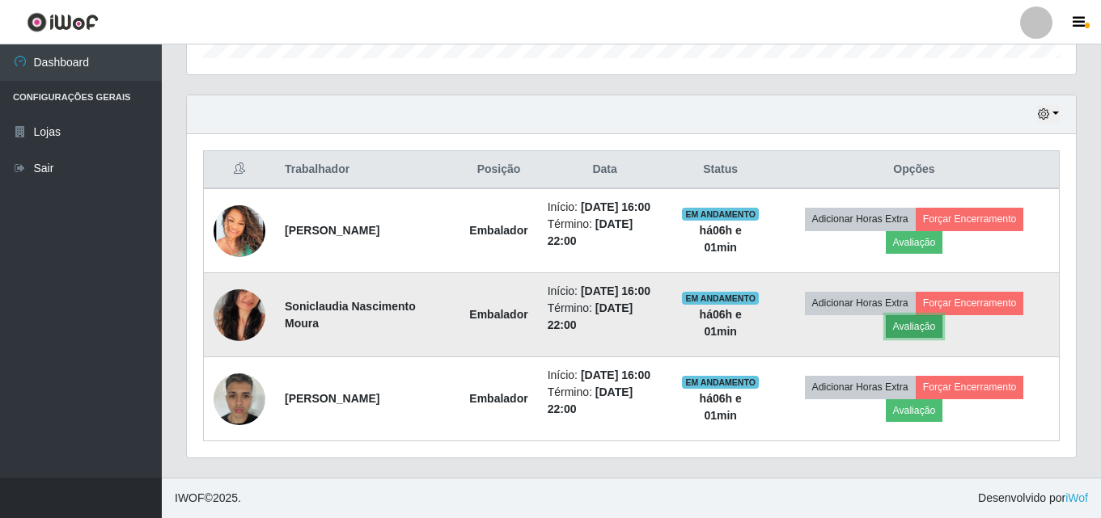
click at [912, 329] on button "Avaliação" at bounding box center [913, 326] width 57 height 23
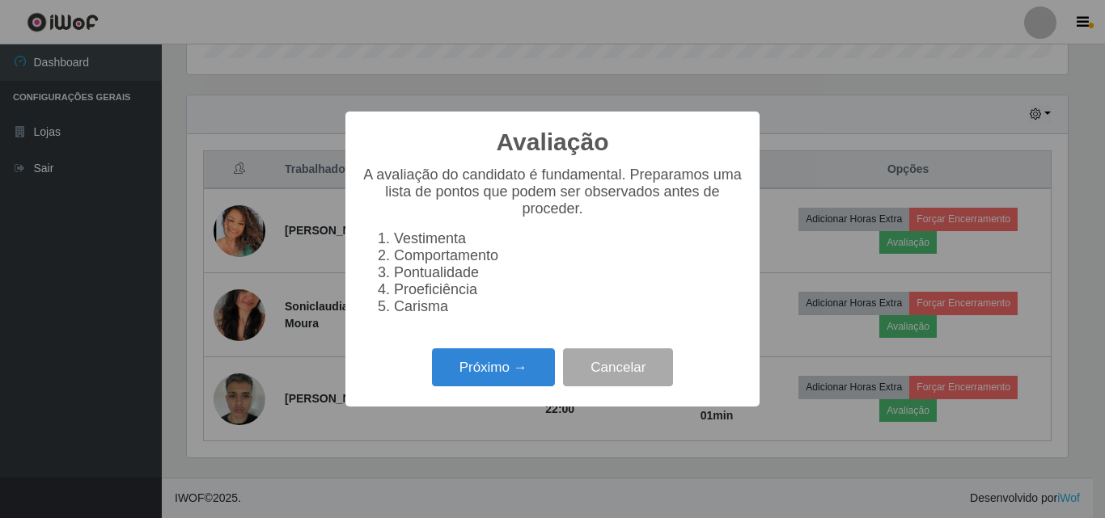
scroll to position [336, 881]
click at [540, 379] on button "Próximo →" at bounding box center [493, 368] width 123 height 38
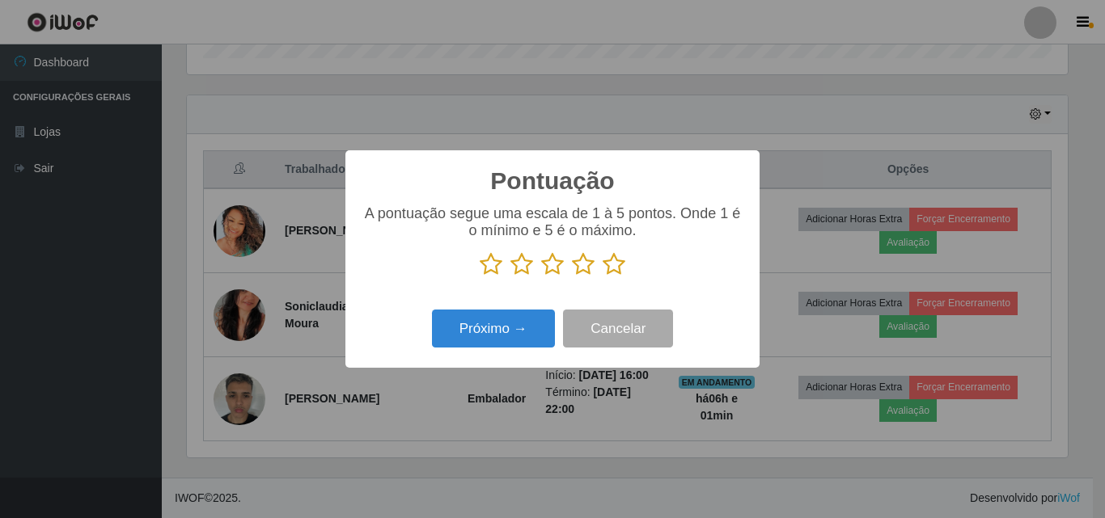
click at [615, 268] on icon at bounding box center [613, 264] width 23 height 24
click at [602, 277] on input "radio" at bounding box center [602, 277] width 0 height 0
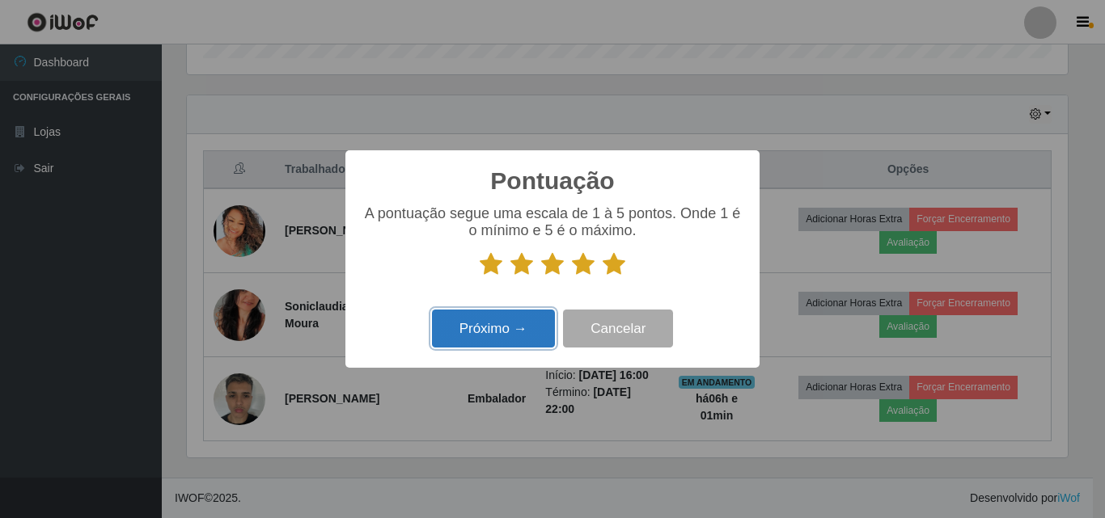
click at [524, 336] on button "Próximo →" at bounding box center [493, 329] width 123 height 38
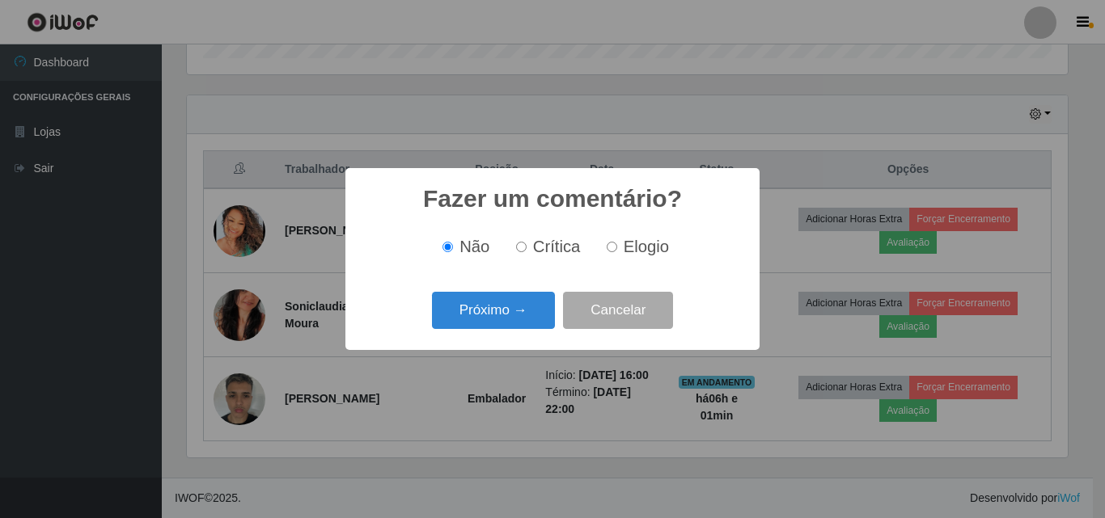
click at [620, 246] on label "Elogio" at bounding box center [634, 247] width 69 height 19
click at [617, 246] on input "Elogio" at bounding box center [611, 247] width 11 height 11
radio input "true"
click at [519, 319] on button "Próximo →" at bounding box center [493, 311] width 123 height 38
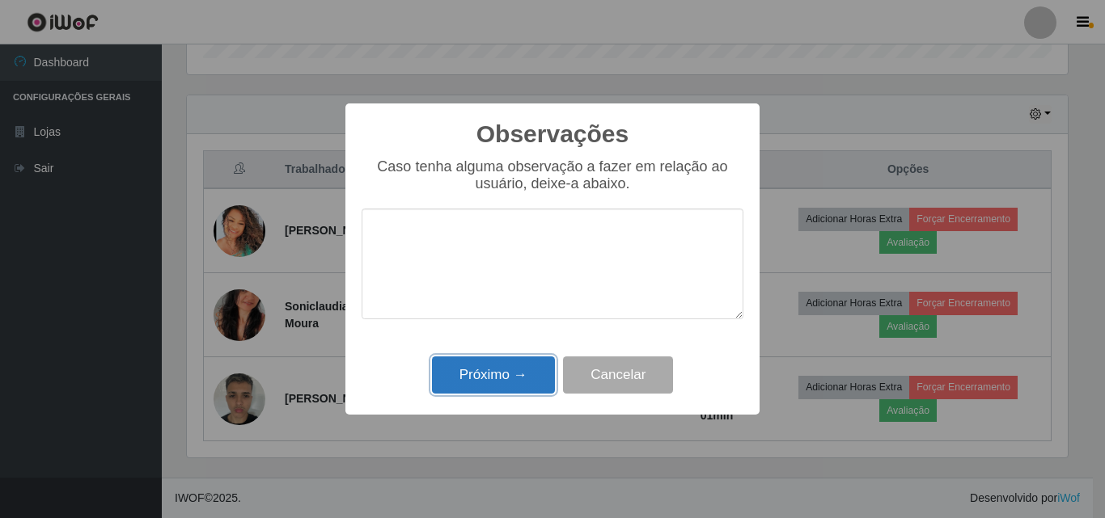
click at [492, 376] on button "Próximo →" at bounding box center [493, 376] width 123 height 38
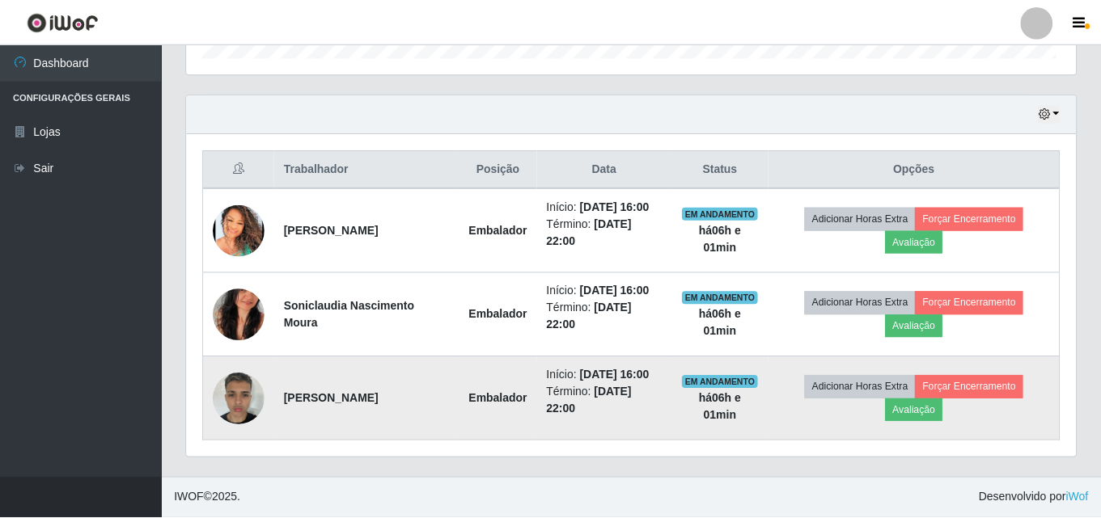
scroll to position [336, 889]
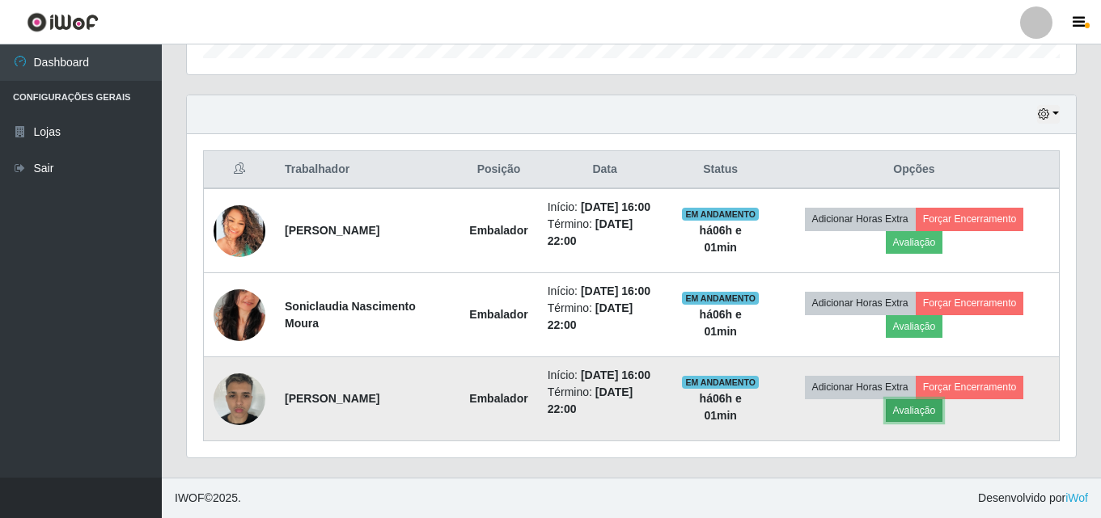
click at [911, 410] on button "Avaliação" at bounding box center [913, 410] width 57 height 23
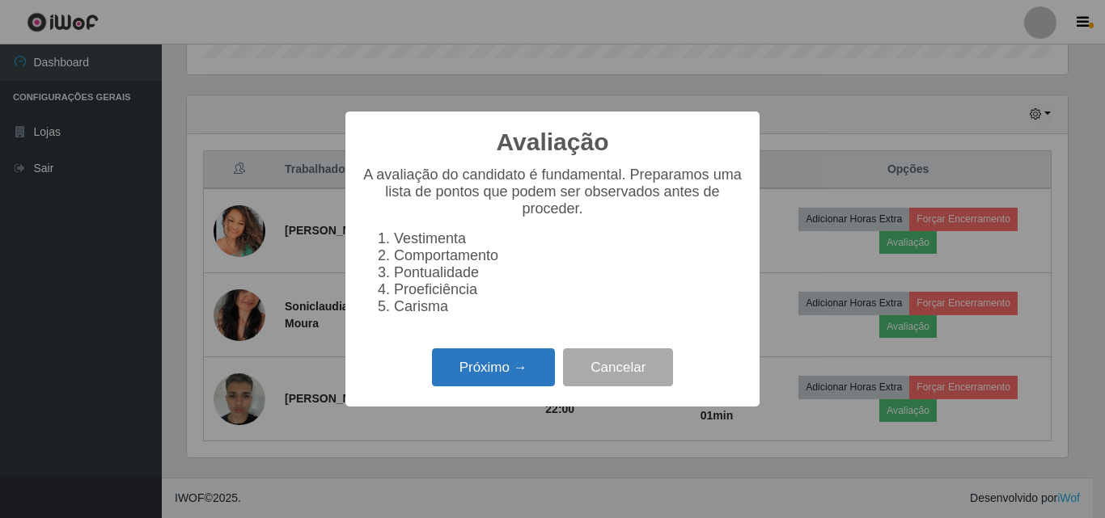
click at [472, 368] on button "Próximo →" at bounding box center [493, 368] width 123 height 38
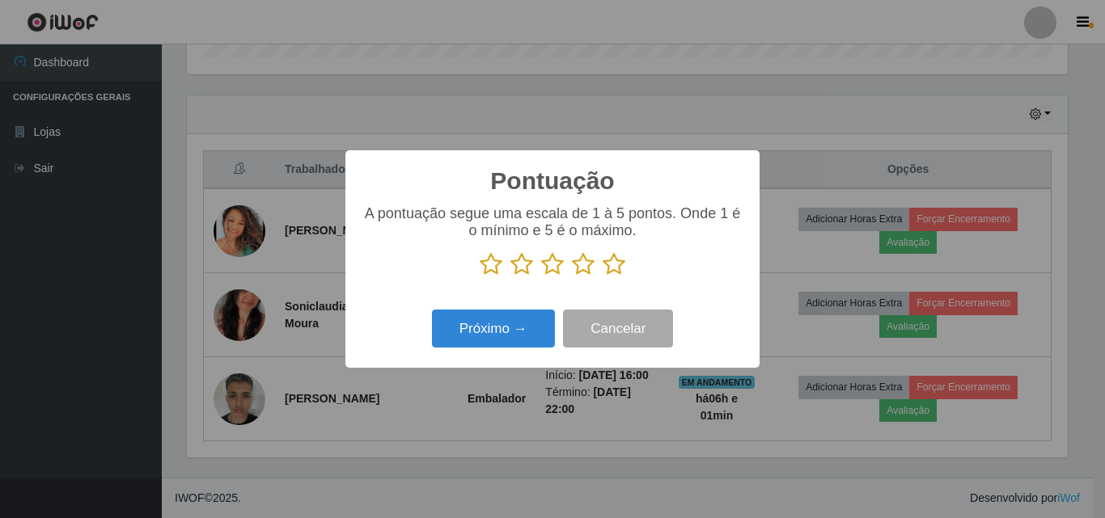
click at [616, 275] on icon at bounding box center [613, 264] width 23 height 24
click at [602, 277] on input "radio" at bounding box center [602, 277] width 0 height 0
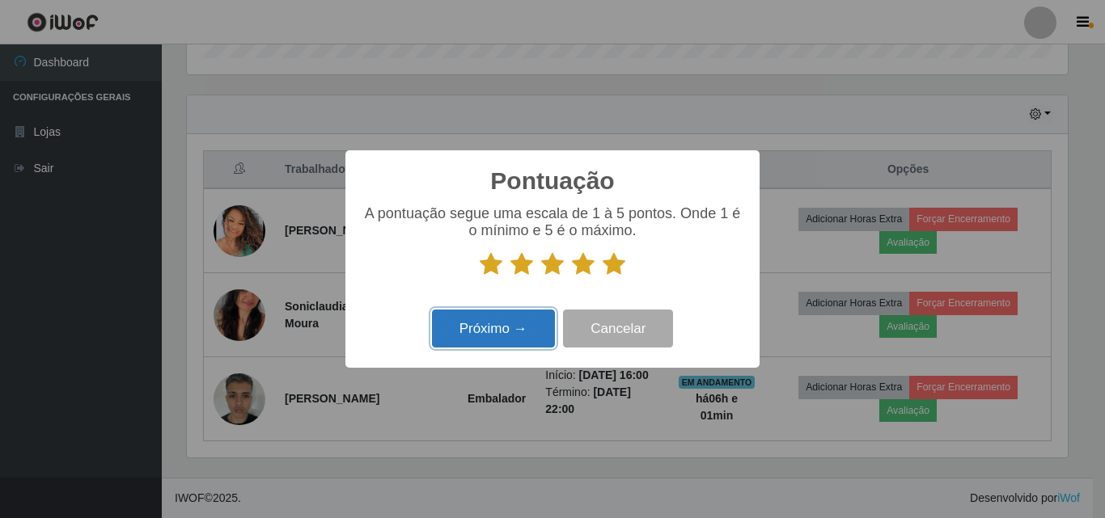
click at [498, 334] on button "Próximo →" at bounding box center [493, 329] width 123 height 38
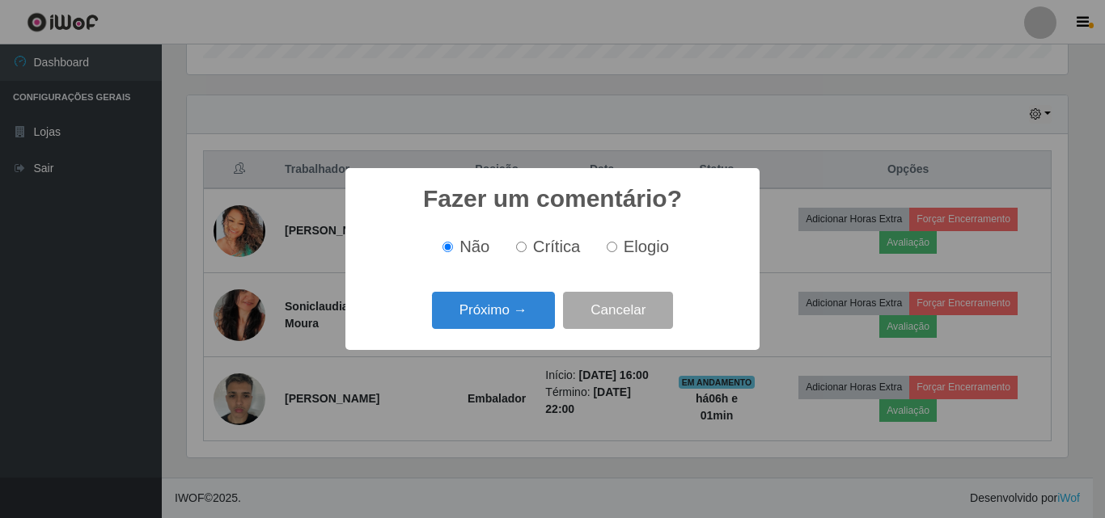
click at [619, 247] on label "Elogio" at bounding box center [634, 247] width 69 height 19
click at [617, 247] on input "Elogio" at bounding box center [611, 247] width 11 height 11
radio input "true"
click at [514, 310] on button "Próximo →" at bounding box center [493, 311] width 123 height 38
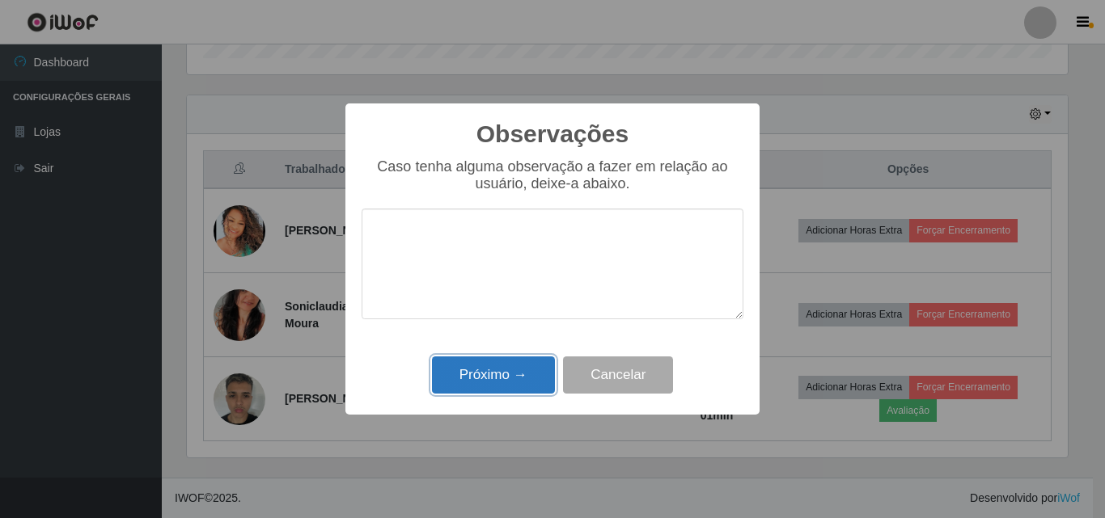
click at [480, 374] on button "Próximo →" at bounding box center [493, 376] width 123 height 38
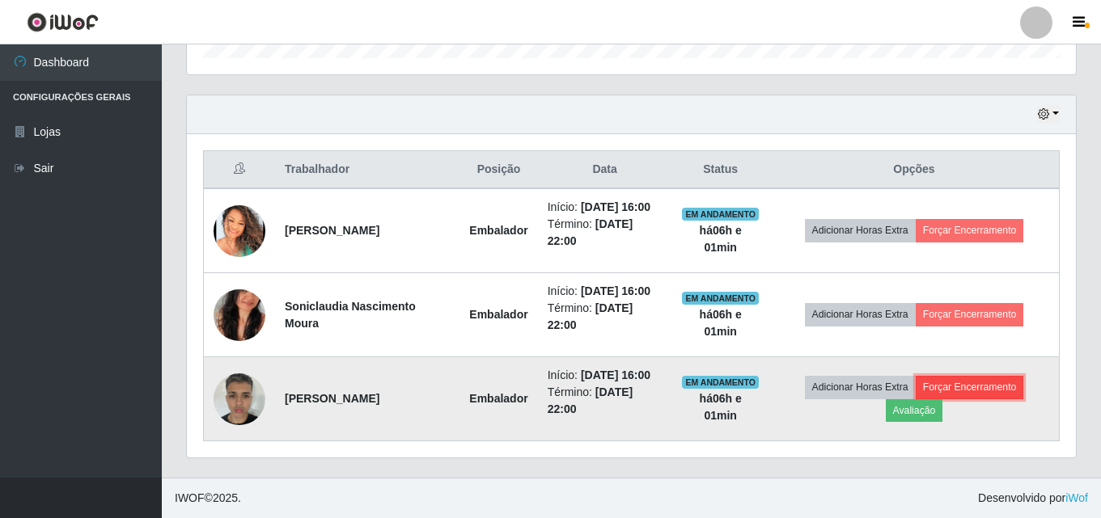
click at [965, 384] on button "Forçar Encerramento" at bounding box center [969, 387] width 108 height 23
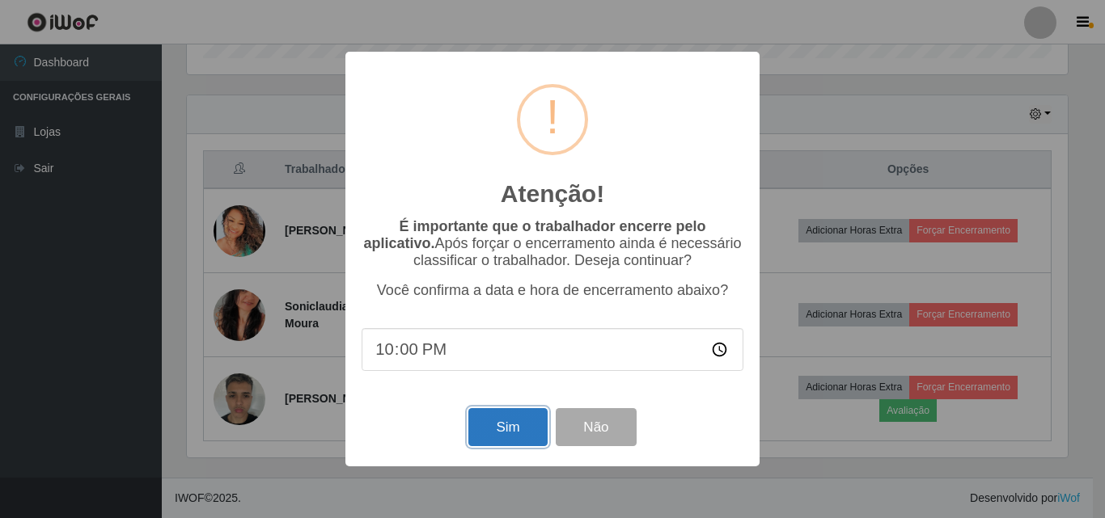
click at [505, 428] on button "Sim" at bounding box center [507, 427] width 78 height 38
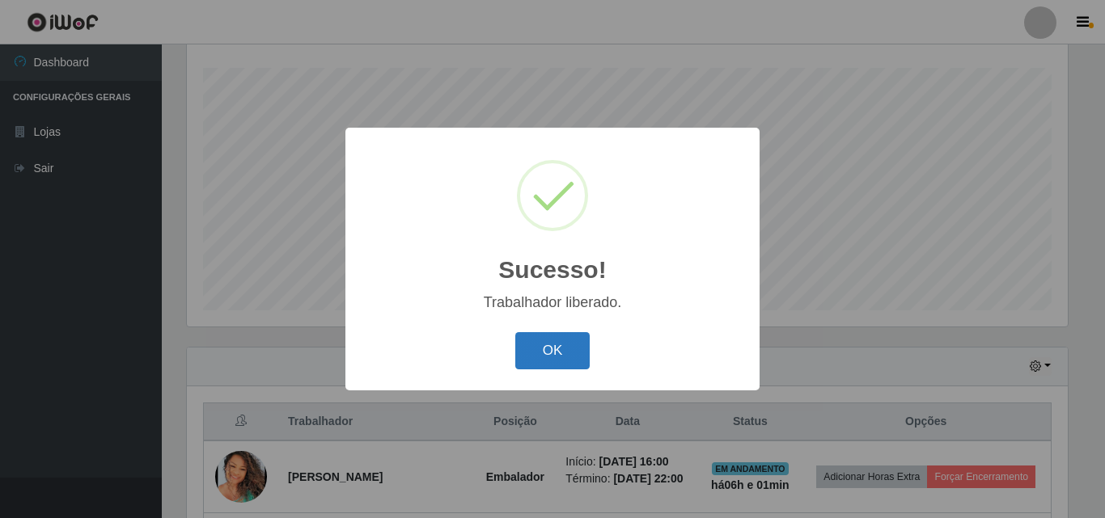
click at [538, 353] on button "OK" at bounding box center [552, 351] width 75 height 38
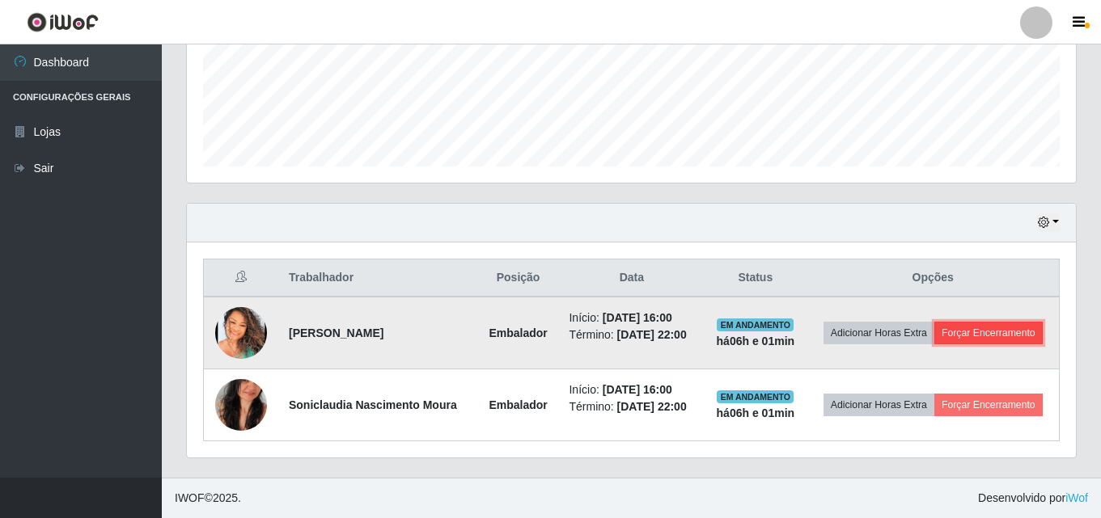
click at [1016, 333] on button "Forçar Encerramento" at bounding box center [988, 333] width 108 height 23
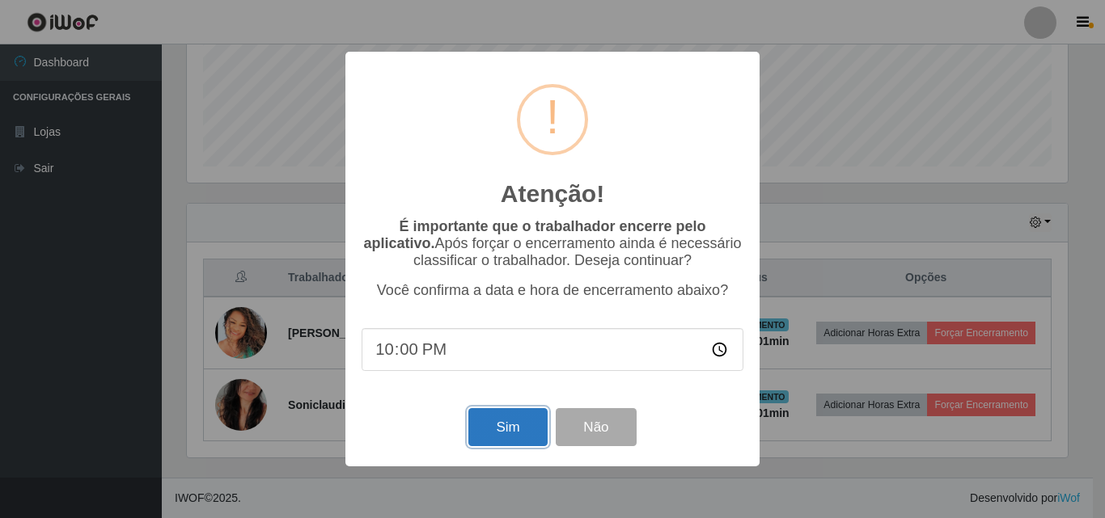
click at [515, 424] on button "Sim" at bounding box center [507, 427] width 78 height 38
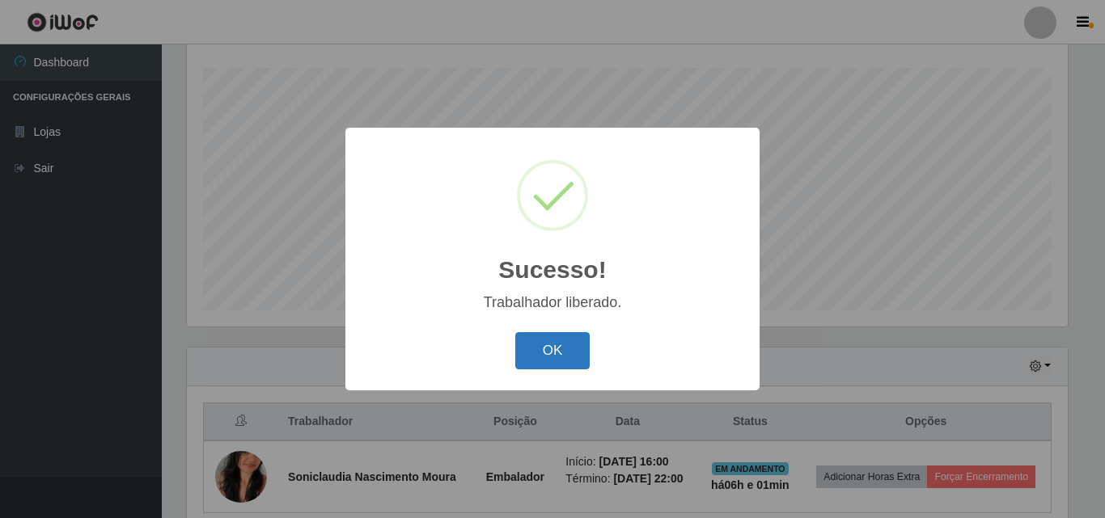
click at [558, 336] on button "OK" at bounding box center [552, 351] width 75 height 38
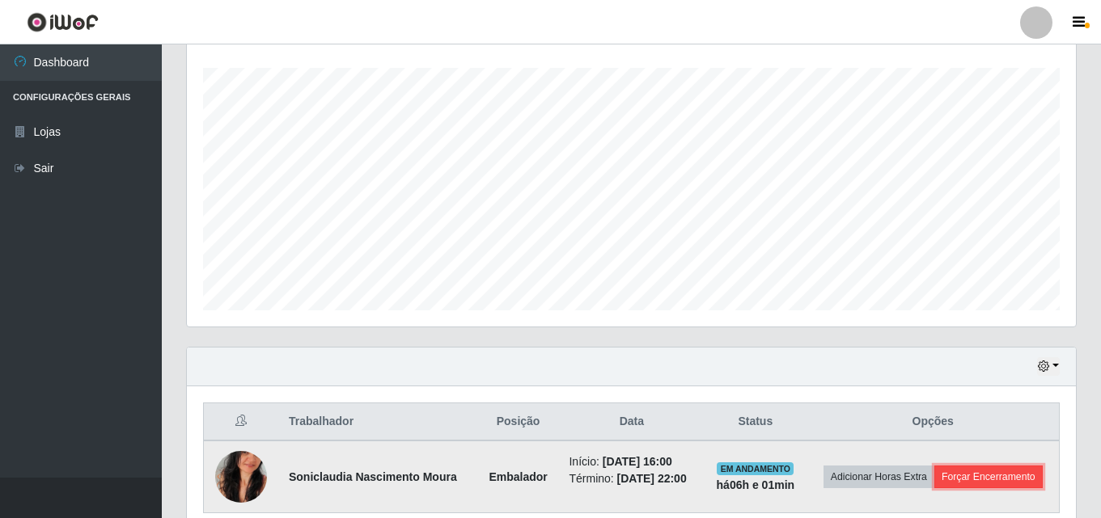
click at [1029, 486] on button "Forçar Encerramento" at bounding box center [988, 477] width 108 height 23
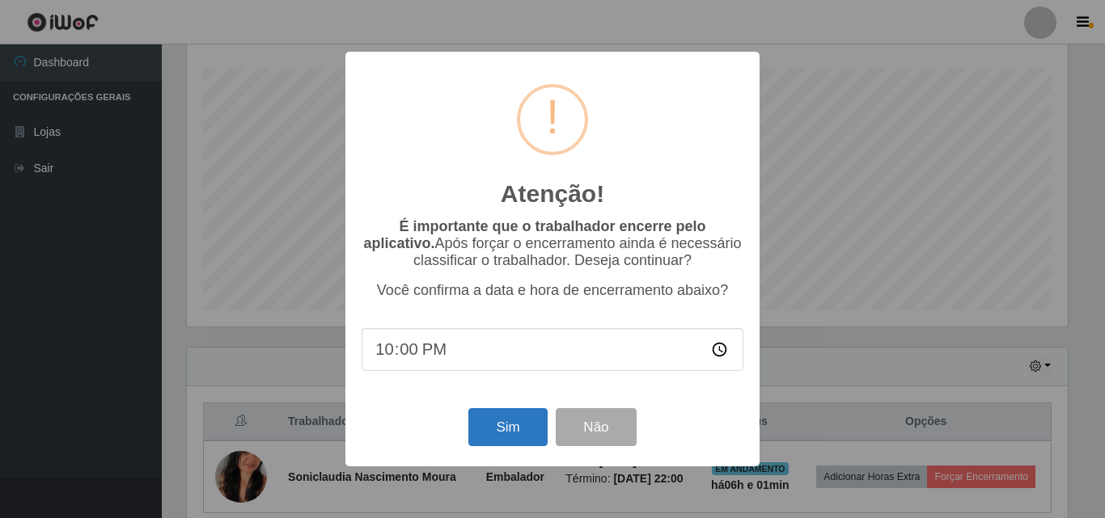
drag, startPoint x: 463, startPoint y: 425, endPoint x: 484, endPoint y: 425, distance: 21.8
click at [467, 425] on div "Sim Não" at bounding box center [552, 427] width 382 height 46
click at [505, 424] on button "Sim" at bounding box center [507, 427] width 78 height 38
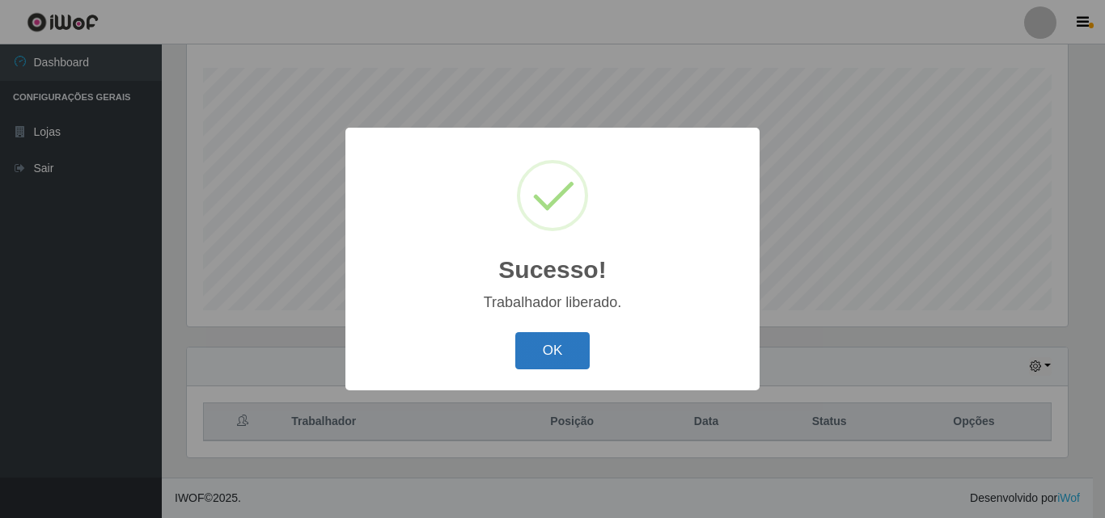
click at [534, 353] on button "OK" at bounding box center [552, 351] width 75 height 38
